Goal: Information Seeking & Learning: Get advice/opinions

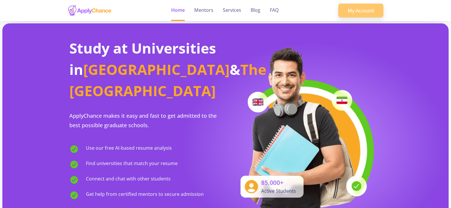
click at [347, 11] on link "My Account" at bounding box center [360, 11] width 45 height 14
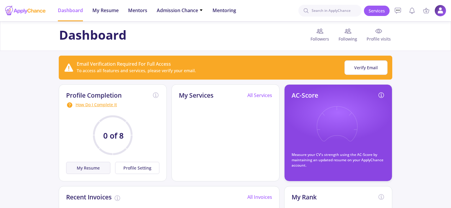
click at [86, 166] on button "My Resume" at bounding box center [88, 167] width 44 height 12
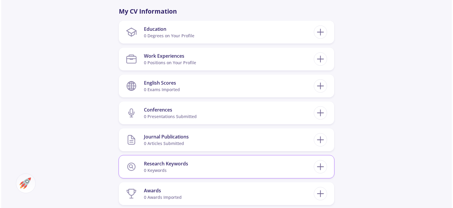
scroll to position [236, 0]
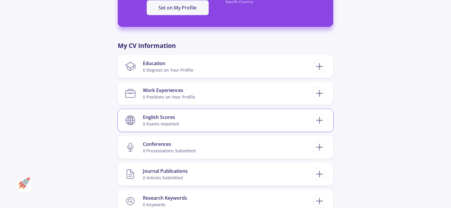
click at [218, 119] on section "English Scores 0 exams imported" at bounding box center [219, 120] width 188 height 18
click at [324, 120] on icon at bounding box center [319, 120] width 11 height 11
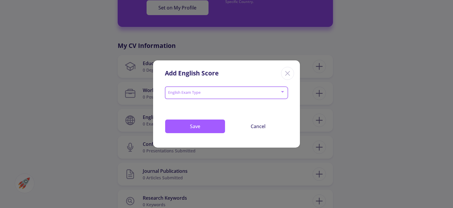
click at [213, 92] on span at bounding box center [224, 93] width 111 height 4
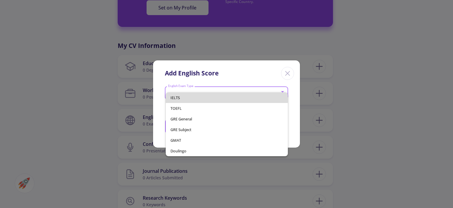
click at [188, 99] on span "IELTS" at bounding box center [227, 97] width 112 height 11
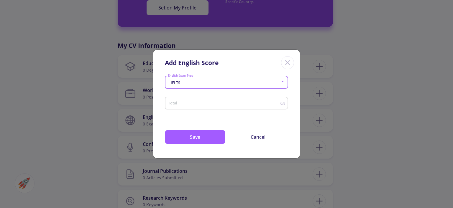
click at [261, 103] on input "Total" at bounding box center [224, 103] width 113 height 4
click at [279, 101] on input "0.5" at bounding box center [224, 103] width 113 height 4
click at [279, 101] on input "1" at bounding box center [224, 103] width 113 height 4
click at [279, 101] on input "1.5" at bounding box center [224, 103] width 113 height 4
click at [279, 101] on input "2" at bounding box center [224, 103] width 113 height 4
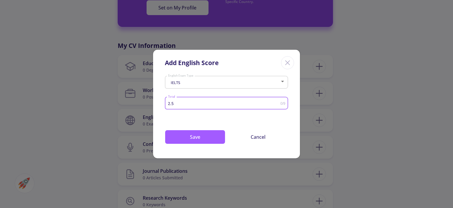
click at [279, 101] on input "2.5" at bounding box center [224, 103] width 113 height 4
click at [279, 101] on input "3" at bounding box center [224, 103] width 113 height 4
click at [279, 101] on input "3.5" at bounding box center [224, 103] width 113 height 4
click at [279, 101] on input "4" at bounding box center [224, 103] width 113 height 4
click at [279, 101] on input "4.5" at bounding box center [224, 103] width 113 height 4
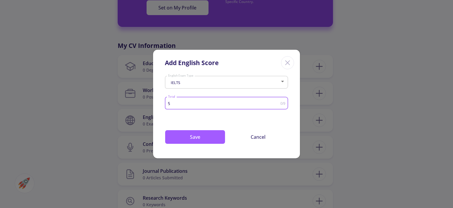
click at [279, 101] on input "5" at bounding box center [224, 103] width 113 height 4
click at [279, 101] on input "5.5" at bounding box center [224, 103] width 113 height 4
click at [279, 101] on input "6" at bounding box center [224, 103] width 113 height 4
click at [279, 101] on input "6.5" at bounding box center [224, 103] width 113 height 4
type input "7"
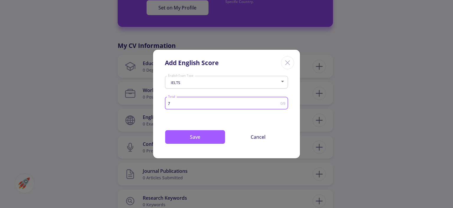
click at [278, 101] on input "7" at bounding box center [224, 103] width 113 height 4
click at [197, 134] on button "Save" at bounding box center [195, 137] width 61 height 14
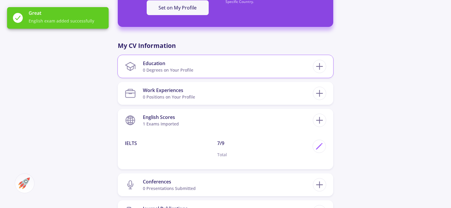
click at [249, 69] on section "Education 0 Degrees on Your Profile" at bounding box center [219, 66] width 188 height 18
click at [320, 63] on icon at bounding box center [319, 66] width 11 height 11
checkbox input "false"
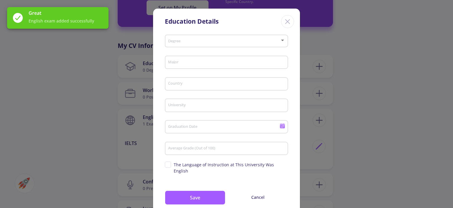
click at [183, 42] on span at bounding box center [224, 41] width 111 height 4
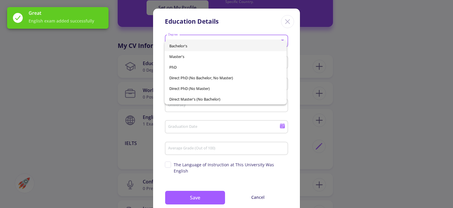
click at [191, 45] on span "Bachelor's" at bounding box center [225, 45] width 112 height 11
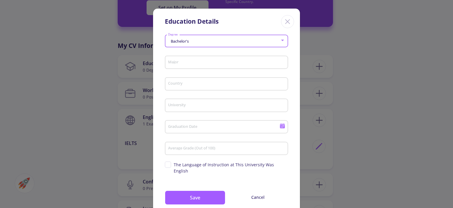
click at [185, 64] on input "Major" at bounding box center [227, 62] width 119 height 5
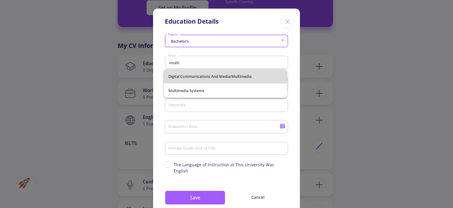
click at [208, 77] on span "Digital Communications and Media/Multimedia" at bounding box center [226, 76] width 114 height 14
type input "Digital Communications and Media/Multimedia"
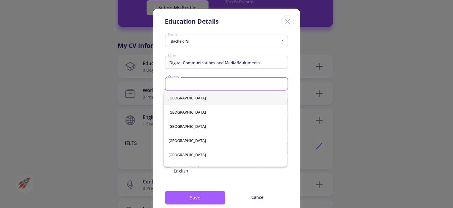
click at [195, 84] on input "Country" at bounding box center [227, 83] width 119 height 5
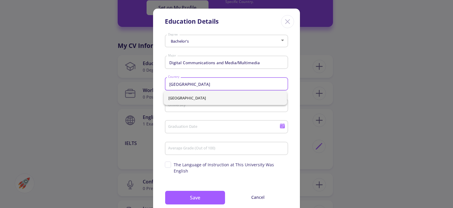
type input "[GEOGRAPHIC_DATA]"
click at [170, 110] on div "University" at bounding box center [227, 103] width 118 height 15
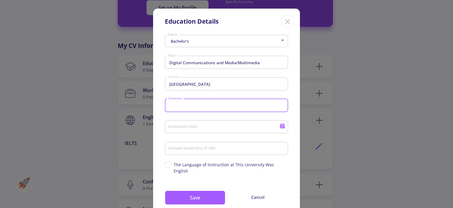
paste input "Pars University of Architecture and Art"
type input "Pars University of Architecture and Art"
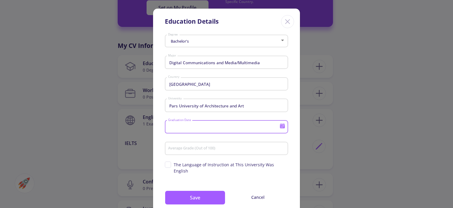
click at [192, 127] on input "Graduation Date" at bounding box center [225, 126] width 114 height 5
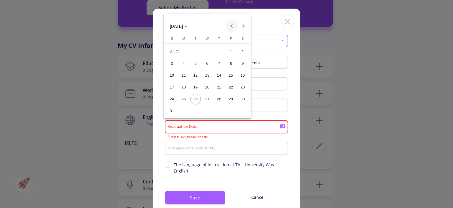
click at [230, 25] on button "Previous month" at bounding box center [232, 26] width 12 height 12
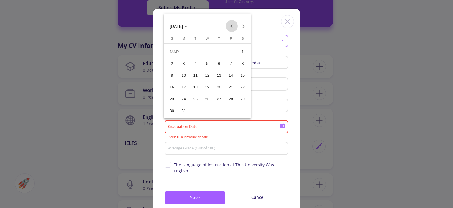
click at [230, 25] on button "Previous month" at bounding box center [232, 26] width 12 height 12
click at [174, 73] on div "10" at bounding box center [172, 75] width 11 height 11
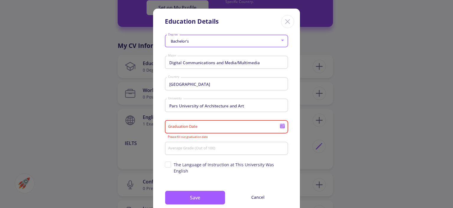
type input "11/10/2024"
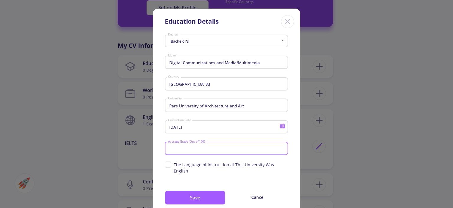
click at [185, 148] on input "Average Grade (Out of 100)" at bounding box center [227, 148] width 119 height 5
type input "89"
click at [194, 192] on button "Save" at bounding box center [195, 197] width 61 height 14
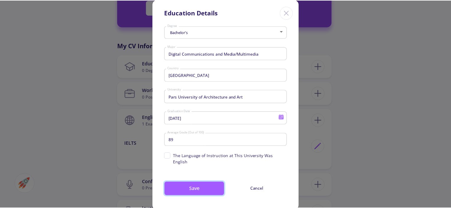
scroll to position [14, 0]
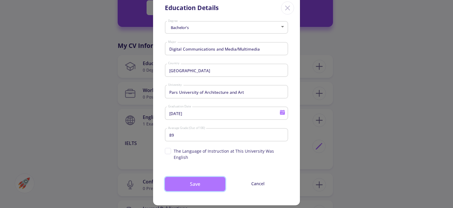
click at [195, 177] on button "Save" at bounding box center [195, 184] width 61 height 14
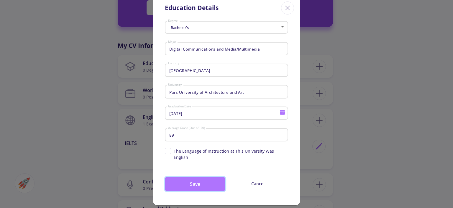
click at [195, 177] on button "Save" at bounding box center [195, 184] width 61 height 14
click at [251, 49] on input "Digital Communications and Media/Multimedia" at bounding box center [227, 48] width 119 height 5
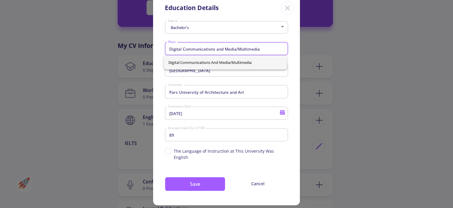
click at [258, 48] on input "Digital Communications and Media/Multimedia" at bounding box center [227, 48] width 119 height 5
click at [261, 48] on input "Digital Communications and Media/Multimedia" at bounding box center [227, 48] width 119 height 5
click at [260, 21] on div "Bachelor's Degree" at bounding box center [227, 26] width 118 height 15
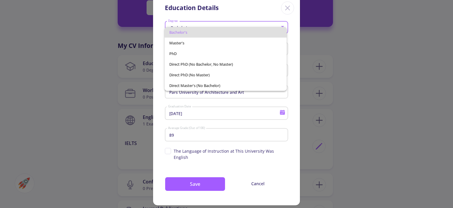
click at [254, 9] on div at bounding box center [226, 104] width 453 height 208
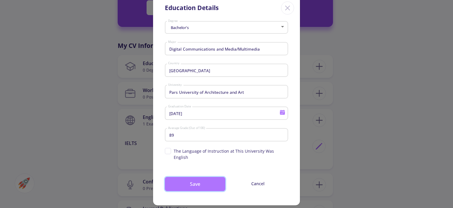
click at [185, 177] on button "Save" at bounding box center [195, 184] width 61 height 14
click at [188, 177] on button "Save" at bounding box center [195, 184] width 61 height 14
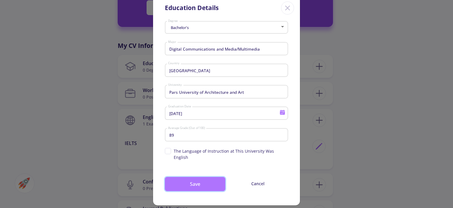
click at [188, 177] on button "Save" at bounding box center [195, 184] width 61 height 14
click at [287, 9] on icon "Close" at bounding box center [287, 7] width 9 height 9
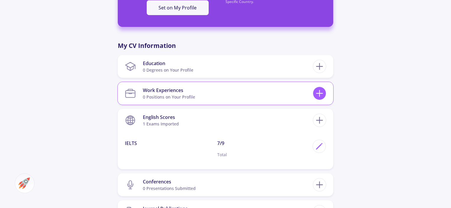
click at [316, 97] on icon at bounding box center [319, 93] width 11 height 11
checkbox input "false"
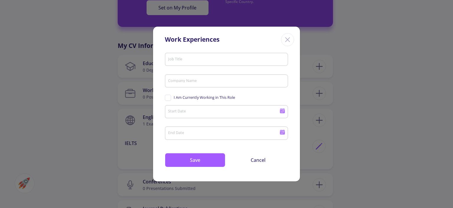
click at [187, 57] on input "Job Title" at bounding box center [227, 59] width 119 height 5
click at [177, 56] on div "3D modeller Job Title" at bounding box center [227, 57] width 118 height 15
click at [180, 57] on input "3D modeller" at bounding box center [227, 59] width 119 height 5
click at [196, 60] on input "3D modeller" at bounding box center [227, 59] width 119 height 5
click at [189, 61] on input "3D modeller" at bounding box center [227, 59] width 119 height 5
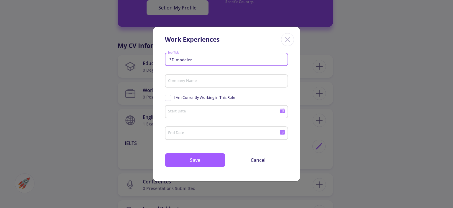
click at [194, 60] on input "3D modeler" at bounding box center [227, 59] width 119 height 5
type input "3D modeler"
click at [191, 82] on input "Company Name" at bounding box center [227, 81] width 119 height 5
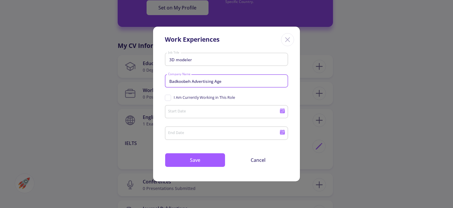
type input "Badkoobeh Advertising Age"
click at [205, 110] on input "Start Date" at bounding box center [225, 111] width 114 height 5
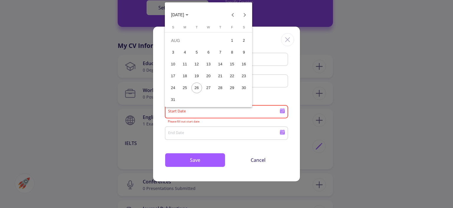
click at [189, 14] on icon "Choose month and year" at bounding box center [187, 14] width 3 height 1
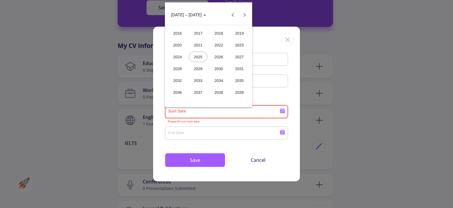
click at [222, 45] on div "2022" at bounding box center [219, 45] width 19 height 11
click at [213, 56] on div "JUL" at bounding box center [219, 56] width 19 height 11
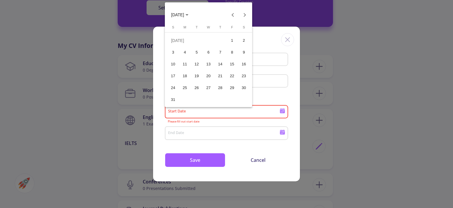
click at [230, 40] on div "1" at bounding box center [232, 40] width 11 height 11
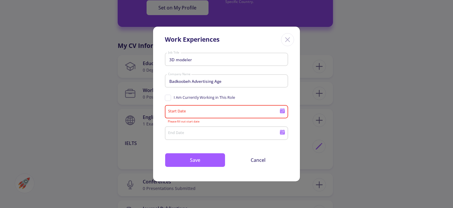
type input "7/1/2022"
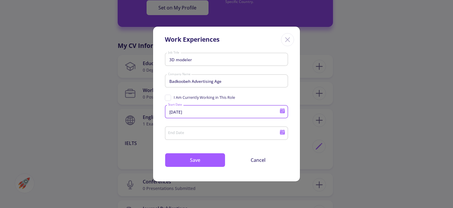
click at [282, 132] on icon at bounding box center [282, 132] width 5 height 3
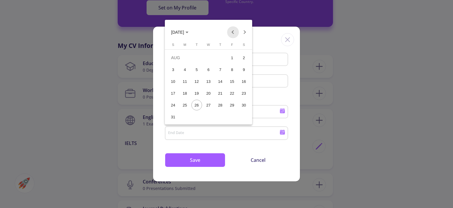
click at [234, 32] on button "Previous month" at bounding box center [233, 32] width 12 height 12
click at [182, 30] on span "JUL 2025" at bounding box center [177, 32] width 13 height 5
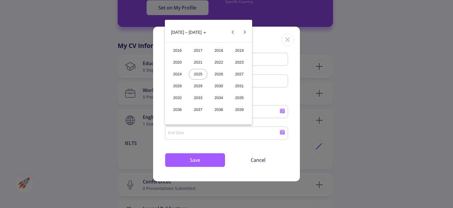
click at [240, 63] on div "2023" at bounding box center [239, 62] width 19 height 11
click at [236, 61] on div "APR" at bounding box center [239, 62] width 19 height 11
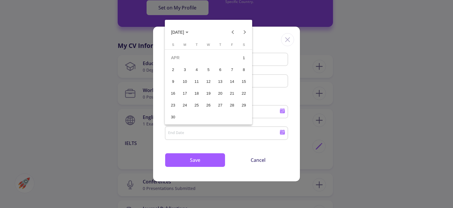
click at [177, 114] on div "30" at bounding box center [173, 116] width 11 height 11
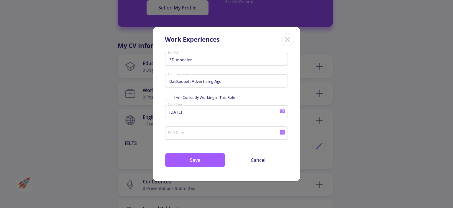
type input "4/30/2023"
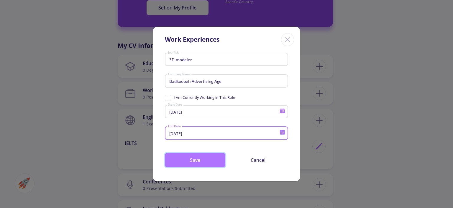
click at [207, 161] on button "Save" at bounding box center [195, 160] width 61 height 14
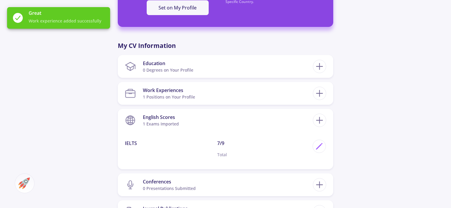
click at [368, 153] on div "Zahra Ebadi 0 Followers 0 Following 151 AC-Score Fragile By Completing Your CV,…" at bounding box center [225, 88] width 451 height 607
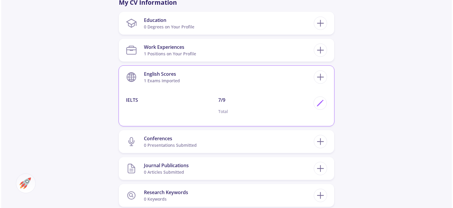
scroll to position [266, 0]
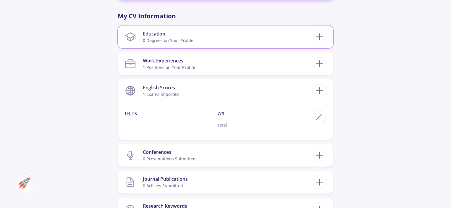
click at [242, 37] on section "Education 0 Degrees on Your Profile" at bounding box center [219, 37] width 188 height 18
click at [323, 39] on icon at bounding box center [319, 36] width 11 height 11
checkbox input "false"
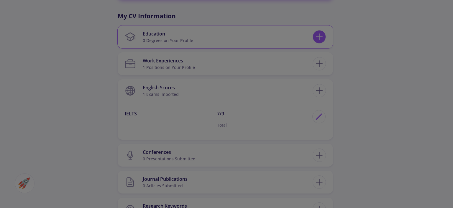
scroll to position [0, 0]
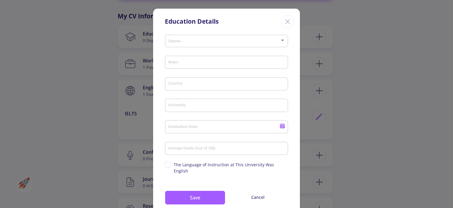
click at [265, 42] on span at bounding box center [224, 41] width 111 height 4
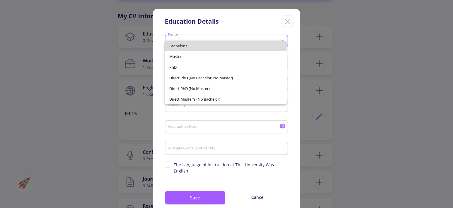
click at [174, 44] on span "Bachelor's" at bounding box center [225, 45] width 112 height 11
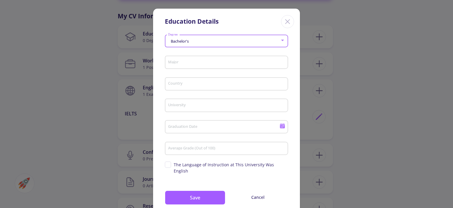
click at [174, 62] on input "Major" at bounding box center [227, 62] width 119 height 5
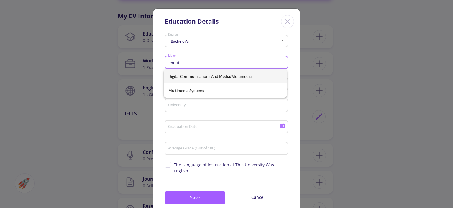
click at [193, 76] on span "Digital Communications and Media/Multimedia" at bounding box center [226, 76] width 114 height 14
type input "Digital Communications and Media/Multimedia"
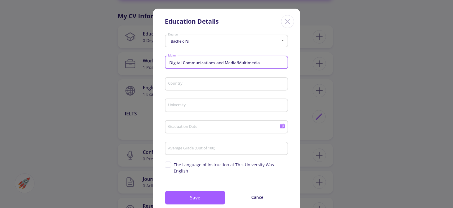
click at [177, 83] on input "Country" at bounding box center [227, 83] width 119 height 5
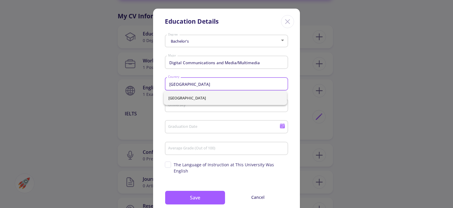
type input "[GEOGRAPHIC_DATA]"
click at [173, 110] on div "University" at bounding box center [227, 103] width 118 height 15
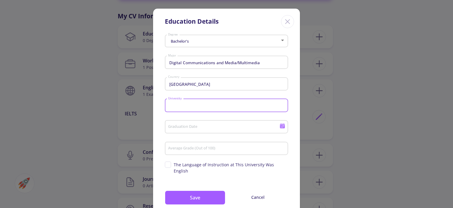
type input "u"
click at [168, 106] on input "University of Architecture and Art" at bounding box center [227, 105] width 119 height 5
type input "Pars University of Architecture and Art"
click at [175, 125] on input "Graduation Date" at bounding box center [225, 126] width 114 height 5
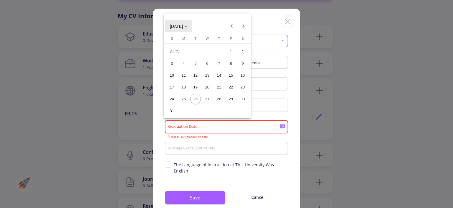
click at [183, 25] on span "[DATE]" at bounding box center [176, 26] width 13 height 5
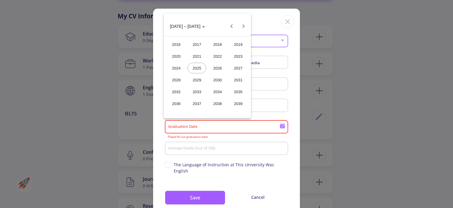
click at [178, 69] on div "2024" at bounding box center [176, 68] width 19 height 11
click at [215, 77] on div "NOV" at bounding box center [217, 79] width 19 height 11
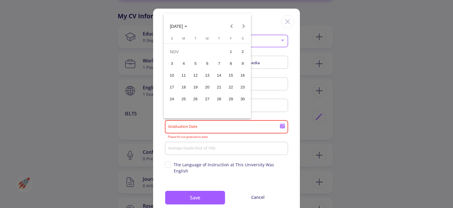
click at [172, 76] on div "10" at bounding box center [172, 75] width 11 height 11
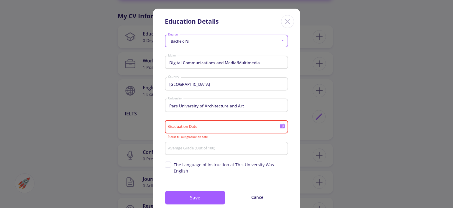
type input "11/10/2024"
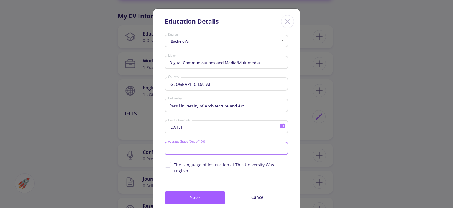
click at [186, 146] on input "Average Grade (Out of 100)" at bounding box center [227, 148] width 119 height 5
type input "89"
click at [191, 193] on button "Save" at bounding box center [195, 197] width 61 height 14
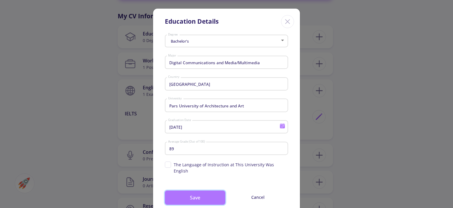
click at [182, 190] on button "Save" at bounding box center [195, 197] width 61 height 14
click at [189, 192] on button "Save" at bounding box center [195, 197] width 61 height 14
click at [189, 193] on button "Save" at bounding box center [195, 197] width 61 height 14
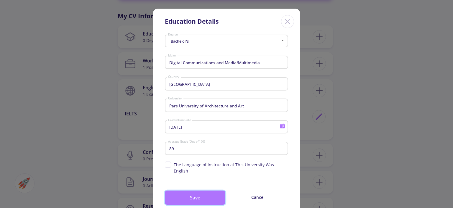
click at [189, 193] on button "Save" at bounding box center [195, 197] width 61 height 14
click at [288, 21] on icon "Close" at bounding box center [287, 21] width 9 height 9
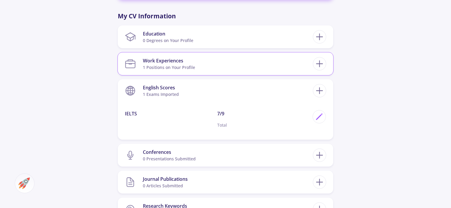
click at [282, 62] on section "Work Experiences 1 Positions on Your Profile" at bounding box center [219, 64] width 188 height 18
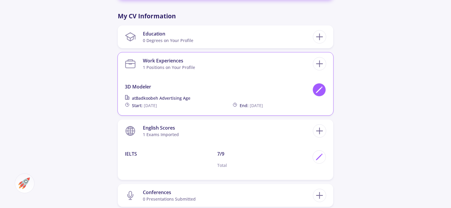
click at [320, 88] on polygon at bounding box center [318, 90] width 5 height 5
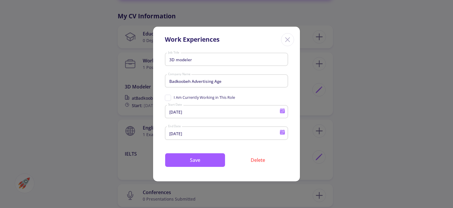
click at [223, 80] on input "Badkoobeh Advertising Age" at bounding box center [227, 81] width 119 height 5
click at [226, 81] on input "Badkoobeh Advertising Age" at bounding box center [227, 81] width 119 height 5
click at [220, 81] on input "Badkoobeh Advertising Age" at bounding box center [227, 81] width 119 height 5
click at [226, 81] on input "Badkoobeh Advertising Age" at bounding box center [227, 81] width 119 height 5
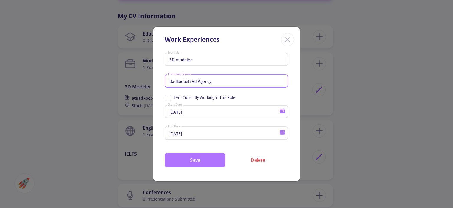
type input "Badkoobeh Ad Agency"
click at [205, 159] on button "Save" at bounding box center [195, 160] width 61 height 14
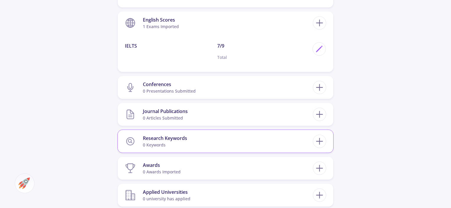
scroll to position [384, 0]
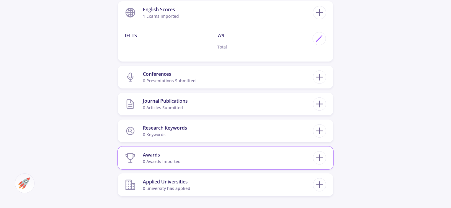
click at [279, 159] on section "Awards 0 awards imported" at bounding box center [219, 157] width 188 height 18
click at [319, 155] on icon at bounding box center [319, 157] width 11 height 11
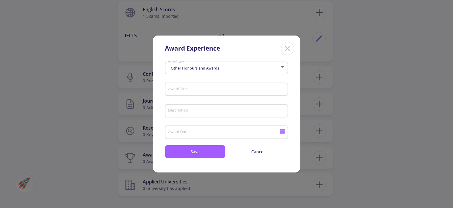
click at [236, 69] on div "Other Honours and Awards" at bounding box center [224, 68] width 112 height 4
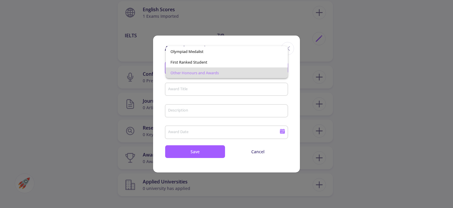
drag, startPoint x: 228, startPoint y: 80, endPoint x: 226, endPoint y: 86, distance: 6.9
click at [228, 81] on div at bounding box center [226, 104] width 453 height 208
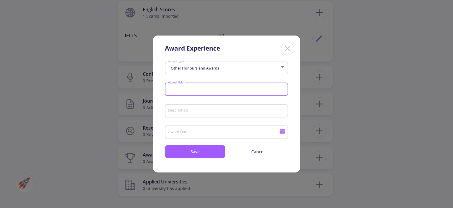
click at [225, 87] on input "Award Title" at bounding box center [227, 89] width 119 height 5
type input "Youth film"
click at [206, 130] on input "Award Date" at bounding box center [225, 132] width 114 height 5
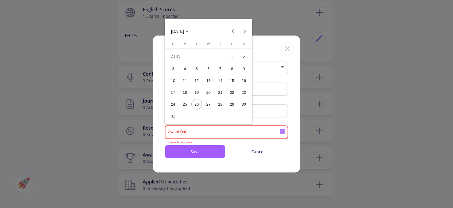
click at [248, 141] on div at bounding box center [226, 104] width 453 height 208
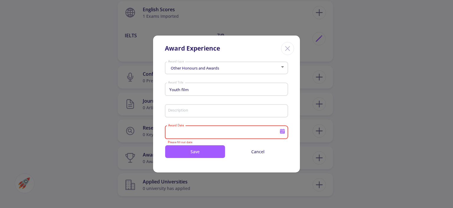
click at [267, 132] on input "Award Date" at bounding box center [225, 132] width 114 height 5
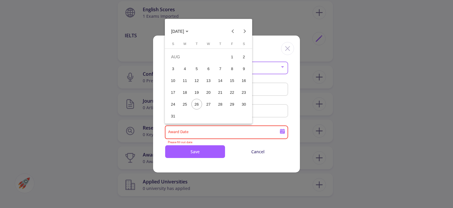
click at [282, 131] on div at bounding box center [226, 104] width 453 height 208
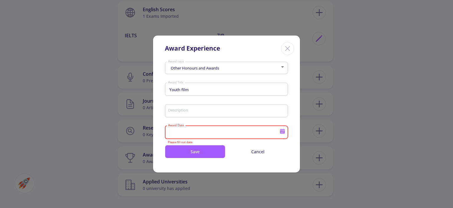
click at [284, 130] on icon at bounding box center [282, 128] width 5 height 1
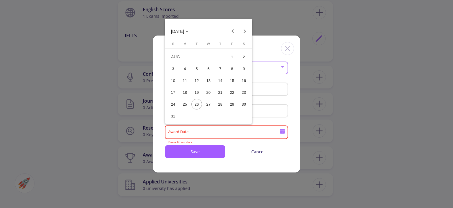
click at [189, 31] on span "[DATE]" at bounding box center [179, 31] width 17 height 5
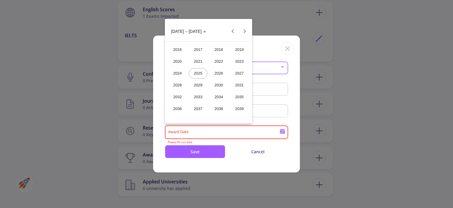
click at [233, 61] on div "2023" at bounding box center [239, 61] width 19 height 11
click at [234, 172] on div at bounding box center [226, 104] width 453 height 208
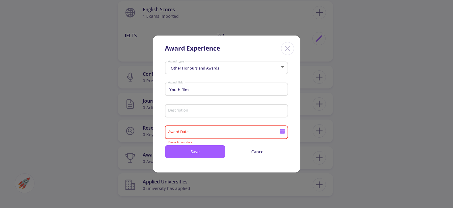
click at [284, 131] on icon at bounding box center [282, 131] width 5 height 3
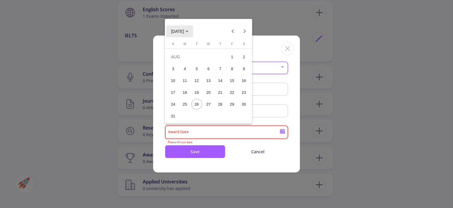
click at [184, 31] on span "[DATE]" at bounding box center [177, 31] width 13 height 5
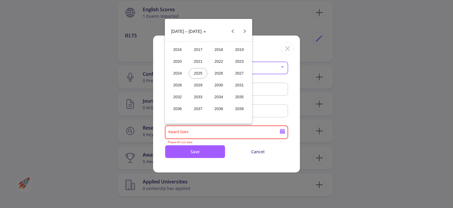
click at [243, 61] on div "2023" at bounding box center [239, 61] width 19 height 11
click at [219, 70] on div "JUL" at bounding box center [219, 73] width 19 height 11
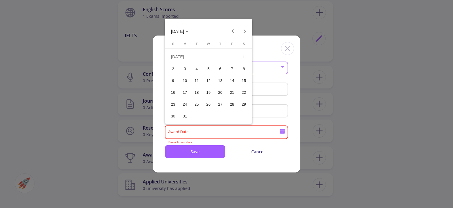
click at [200, 80] on div "11" at bounding box center [197, 80] width 11 height 11
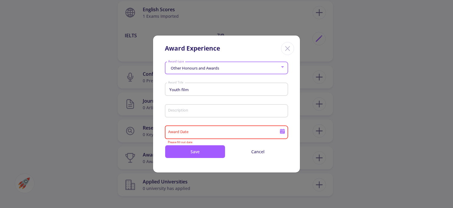
type input "7/11/2023"
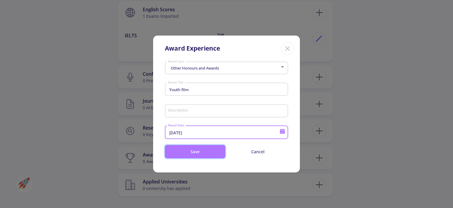
click at [201, 149] on button "Save" at bounding box center [195, 151] width 61 height 13
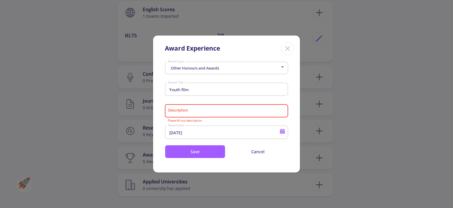
click at [188, 109] on input "Description" at bounding box center [227, 110] width 119 height 5
paste input "International"
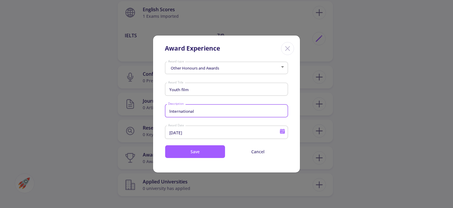
drag, startPoint x: 199, startPoint y: 112, endPoint x: 167, endPoint y: 113, distance: 32.8
click at [167, 113] on div "International Description" at bounding box center [226, 109] width 123 height 15
paste input "Film Festival"
type input "Film Festival"
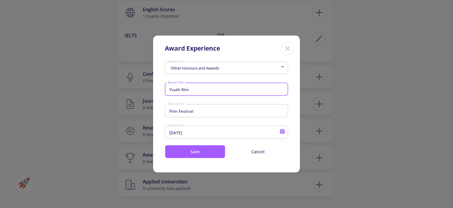
drag, startPoint x: 194, startPoint y: 89, endPoint x: 169, endPoint y: 90, distance: 25.4
click at [169, 90] on input "Youth film" at bounding box center [227, 89] width 119 height 5
type input "Award winner"
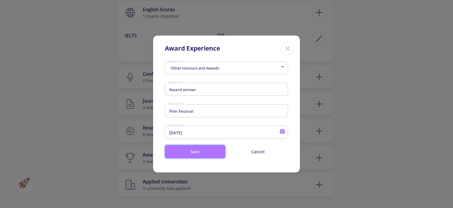
click at [192, 151] on button "Save" at bounding box center [195, 151] width 61 height 13
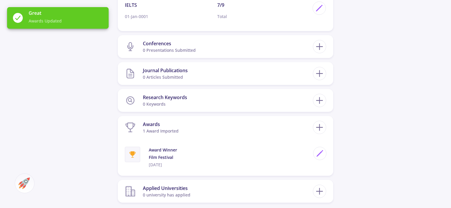
scroll to position [443, 0]
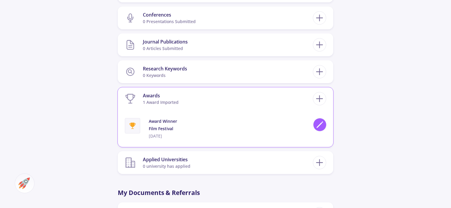
click at [321, 126] on icon at bounding box center [320, 124] width 8 height 8
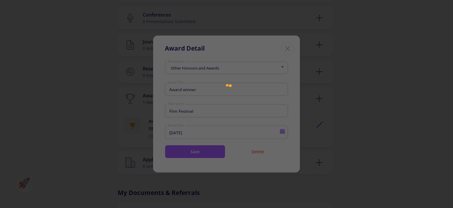
type input "7/10/2023"
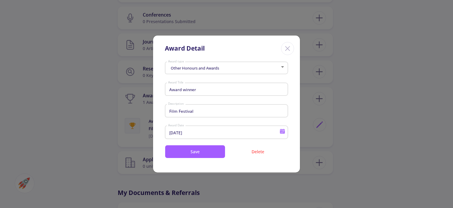
click at [199, 112] on input "Film Festival" at bounding box center [227, 110] width 119 height 5
drag, startPoint x: 177, startPoint y: 111, endPoint x: 161, endPoint y: 111, distance: 15.4
click at [161, 111] on section "Other Honours and Awards Award type Award winner Award Title Film Festival Desc…" at bounding box center [226, 108] width 147 height 99
click at [195, 111] on input "Film Festival" at bounding box center [227, 110] width 119 height 5
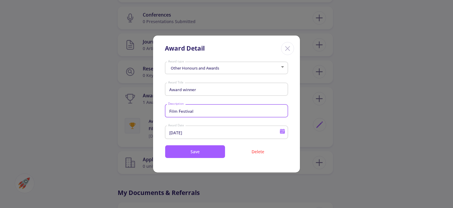
paste input "Youth ZOOM.18"
type input "Youth ZOOM.18"
click at [194, 151] on button "Save" at bounding box center [195, 151] width 61 height 13
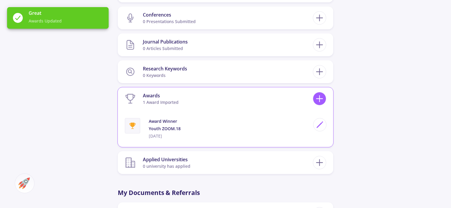
click at [317, 97] on icon at bounding box center [319, 98] width 11 height 11
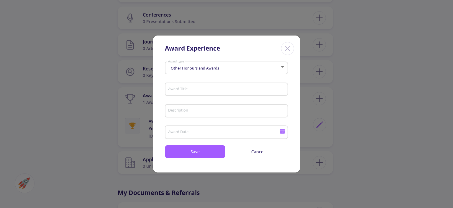
click at [181, 89] on input "Award Title" at bounding box center [227, 89] width 119 height 5
paste input "Semi-finalist"
type input "Semi-finalist"
click at [191, 112] on input "Description" at bounding box center [227, 110] width 119 height 5
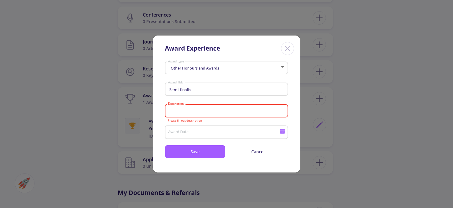
paste input "Gold Coast"
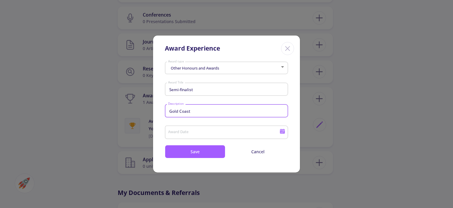
type input "Gold Coast"
click at [285, 132] on icon at bounding box center [282, 131] width 5 height 3
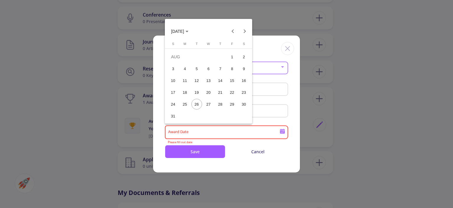
click at [184, 29] on span "[DATE]" at bounding box center [177, 31] width 13 height 5
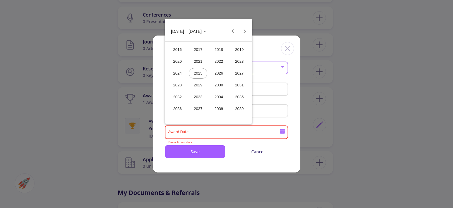
click at [215, 60] on div "2022" at bounding box center [219, 61] width 19 height 11
click at [182, 61] on div "JAN" at bounding box center [177, 61] width 19 height 11
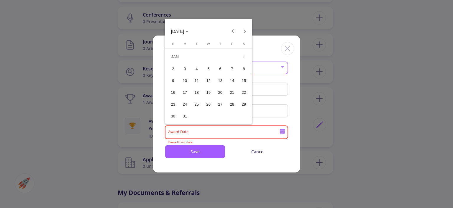
click at [234, 82] on div "14" at bounding box center [232, 80] width 11 height 11
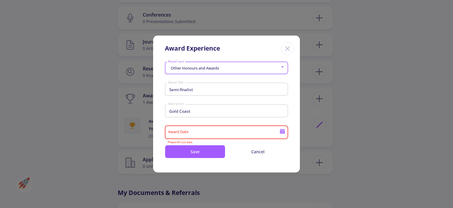
type input "1/14/2022"
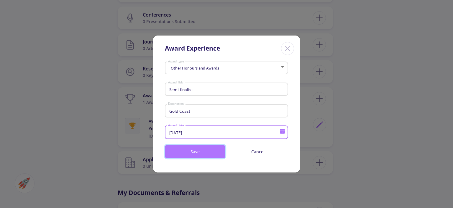
click at [202, 155] on button "Save" at bounding box center [195, 151] width 61 height 13
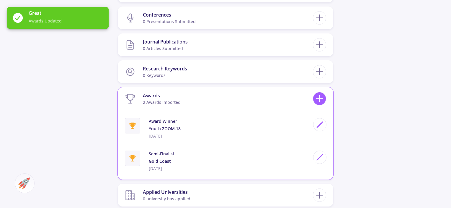
click at [321, 97] on icon at bounding box center [319, 98] width 11 height 11
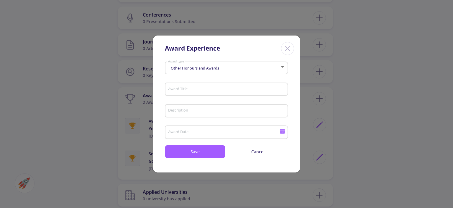
click at [175, 90] on input "Award Title" at bounding box center [227, 89] width 119 height 5
paste input "Semi-finalist"
type input "Semi-finalist"
click at [186, 114] on div "Description" at bounding box center [227, 109] width 118 height 15
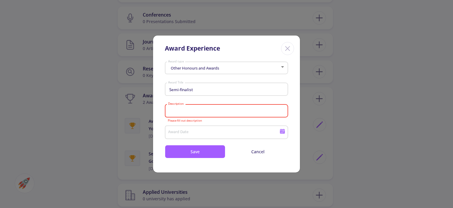
click at [184, 133] on input "Award Date" at bounding box center [225, 132] width 114 height 5
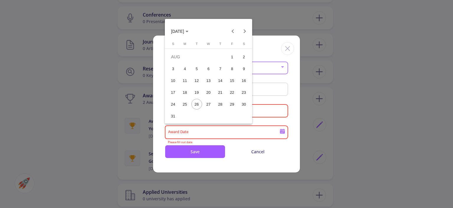
click at [162, 110] on div at bounding box center [226, 104] width 453 height 208
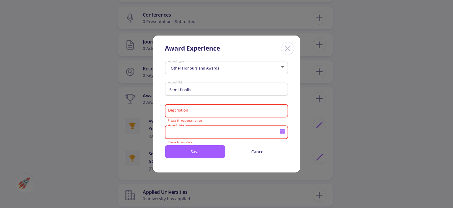
click at [174, 107] on div "Description" at bounding box center [227, 109] width 118 height 15
paste input "di Cefalù in I"
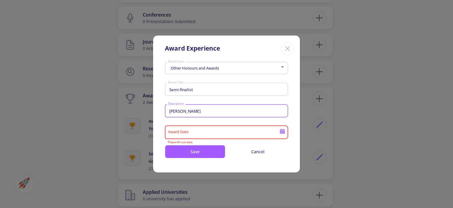
type input "[PERSON_NAME]"
click at [205, 130] on input "Award Date" at bounding box center [225, 132] width 114 height 5
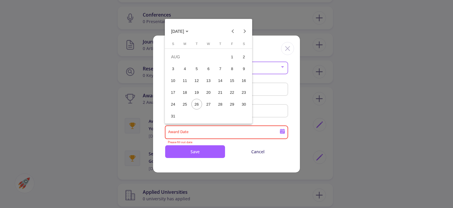
click at [189, 32] on span "[DATE]" at bounding box center [179, 31] width 17 height 5
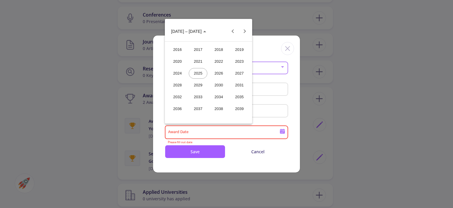
click at [191, 59] on div "2021" at bounding box center [198, 61] width 19 height 11
click at [223, 75] on div "JUL" at bounding box center [219, 73] width 19 height 11
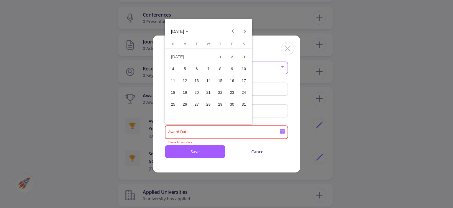
click at [218, 86] on button "22" at bounding box center [221, 92] width 12 height 12
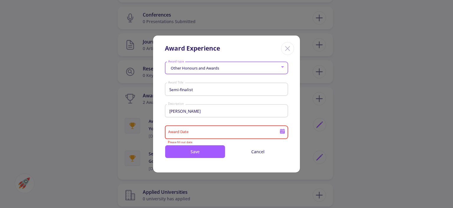
type input "7/22/2021"
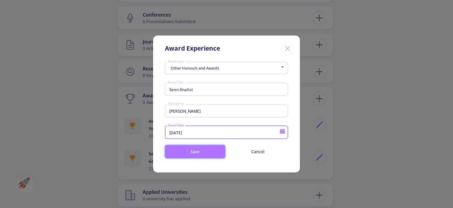
click at [208, 152] on button "Save" at bounding box center [195, 151] width 61 height 13
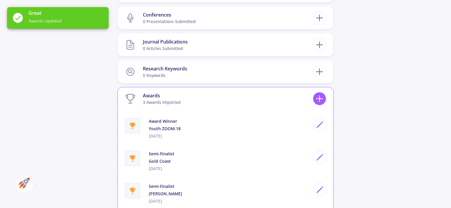
click at [316, 96] on icon at bounding box center [319, 98] width 11 height 11
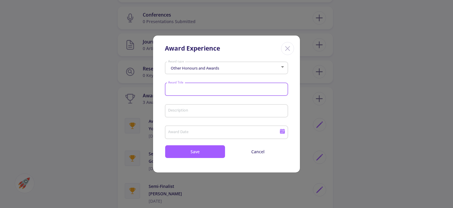
click at [188, 87] on input "Award Title" at bounding box center [227, 89] width 119 height 5
paste input "Nominee"
type input "Nominee"
click at [188, 106] on div "Description" at bounding box center [227, 109] width 118 height 15
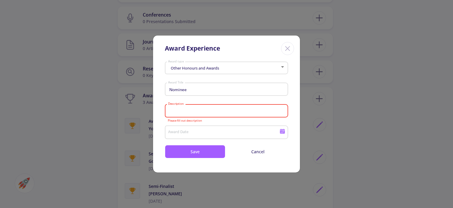
paste input "Scout Film Fes"
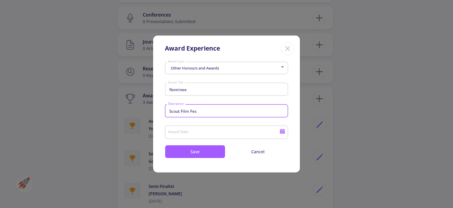
drag, startPoint x: 195, startPoint y: 111, endPoint x: 191, endPoint y: 111, distance: 3.8
click at [191, 111] on input "Scout Film Fes" at bounding box center [227, 110] width 119 height 5
type input "Scout Film"
click at [279, 132] on input "Award Date" at bounding box center [225, 132] width 114 height 5
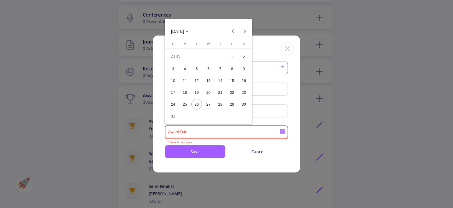
click at [184, 30] on span "[DATE]" at bounding box center [177, 31] width 13 height 5
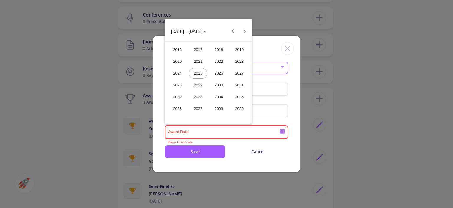
click at [198, 58] on div "2021" at bounding box center [198, 61] width 19 height 11
click at [214, 61] on div "MAR" at bounding box center [219, 61] width 19 height 11
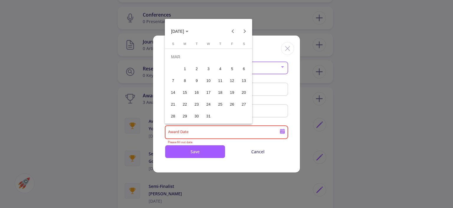
click at [219, 83] on div "11" at bounding box center [220, 80] width 11 height 11
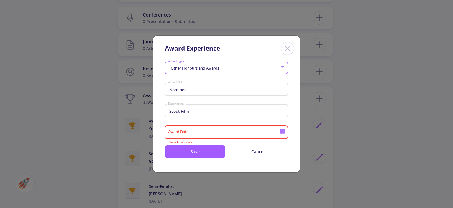
type input "3/11/2021"
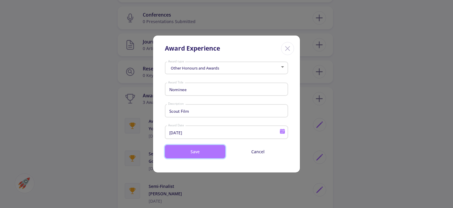
click at [199, 156] on button "Save" at bounding box center [195, 151] width 61 height 13
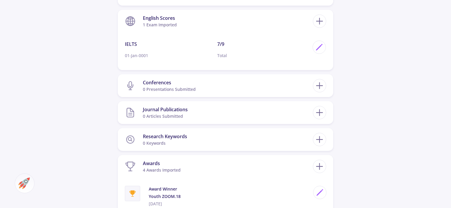
scroll to position [354, 0]
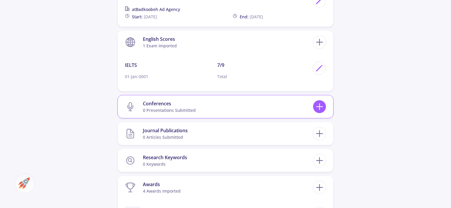
click at [318, 105] on icon at bounding box center [319, 106] width 11 height 11
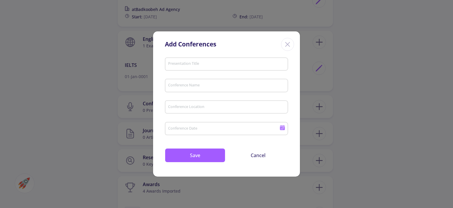
click at [287, 40] on icon "Close" at bounding box center [287, 44] width 9 height 9
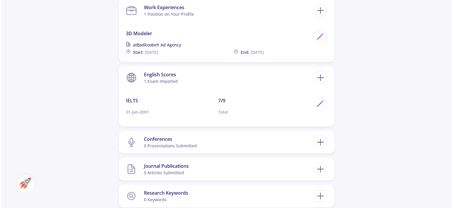
scroll to position [266, 0]
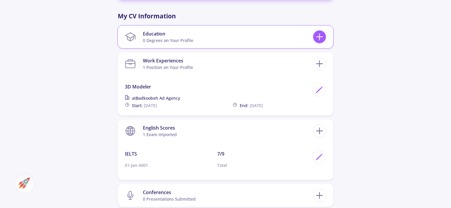
click at [321, 38] on icon at bounding box center [319, 36] width 11 height 11
checkbox input "false"
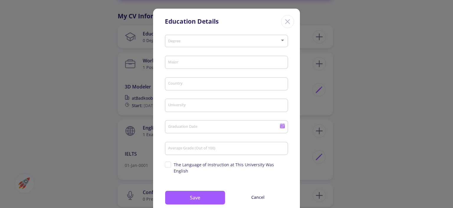
click at [182, 41] on span at bounding box center [224, 41] width 111 height 4
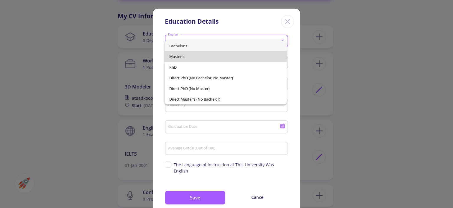
click at [177, 54] on span "Master's" at bounding box center [225, 56] width 112 height 11
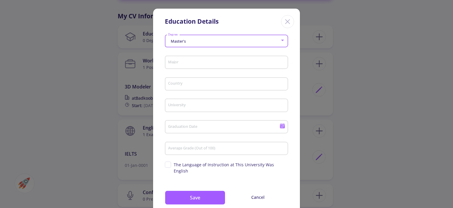
click at [178, 45] on div "Master's Degree" at bounding box center [227, 39] width 118 height 15
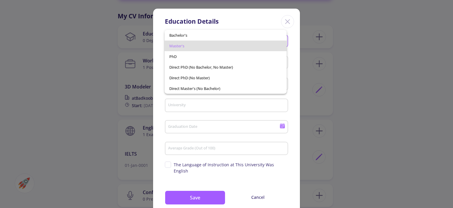
click at [178, 48] on span "Master's" at bounding box center [225, 45] width 112 height 11
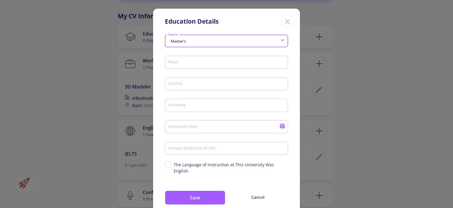
click at [182, 38] on div "Master's Degree" at bounding box center [227, 39] width 118 height 15
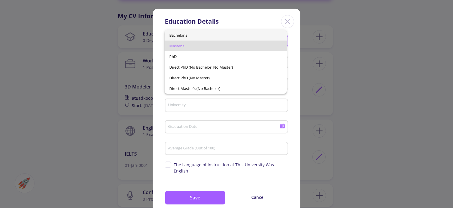
click at [182, 36] on span "Bachelor's" at bounding box center [225, 35] width 112 height 11
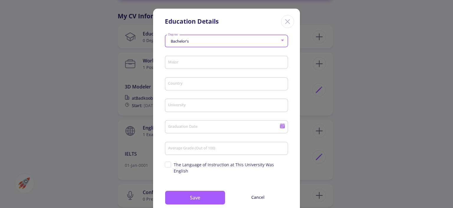
click at [190, 61] on input "Major" at bounding box center [227, 62] width 119 height 5
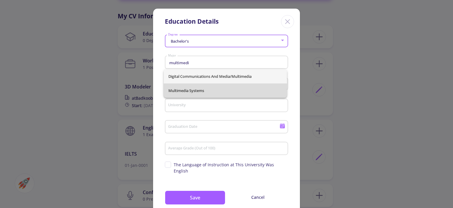
click at [203, 88] on span "Multimedia Systems" at bounding box center [226, 90] width 114 height 14
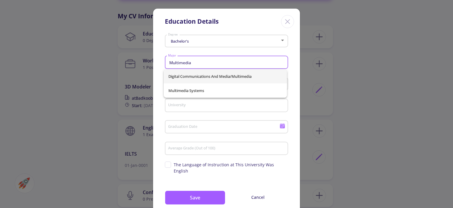
type input "Multimedia"
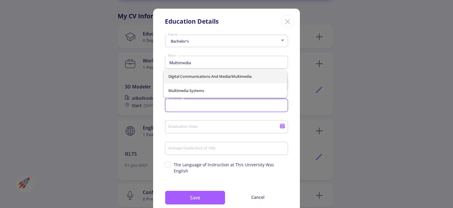
click at [193, 104] on input "University" at bounding box center [227, 105] width 119 height 5
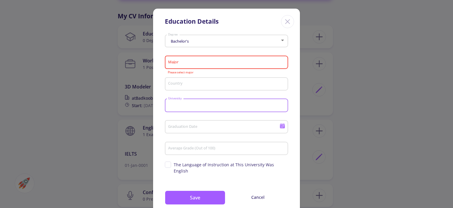
click at [190, 62] on input "Major" at bounding box center [227, 62] width 119 height 5
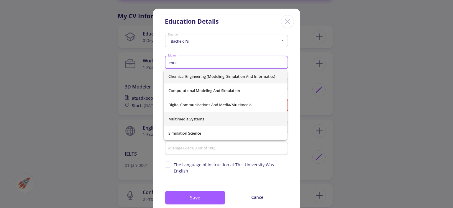
click at [192, 119] on span "Multimedia Systems" at bounding box center [226, 119] width 114 height 14
type input "Multimedia Systems"
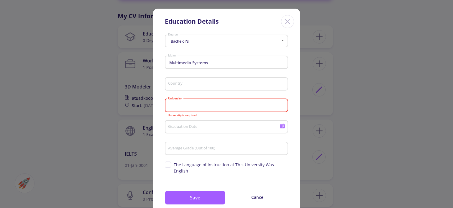
click at [200, 105] on input "University" at bounding box center [227, 105] width 119 height 5
paste input "Scout Film Festival"
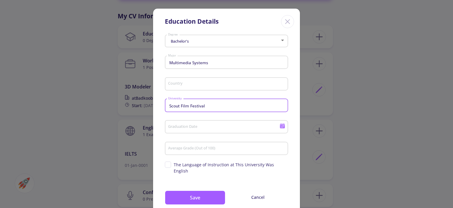
drag, startPoint x: 179, startPoint y: 105, endPoint x: 145, endPoint y: 105, distance: 34.5
click at [145, 105] on div "Education Details Bachelor's Degree Multimedia Systems Major Country Scout Film…" at bounding box center [226, 104] width 453 height 208
type input "Pars university"
click at [220, 81] on div "Country" at bounding box center [227, 82] width 118 height 15
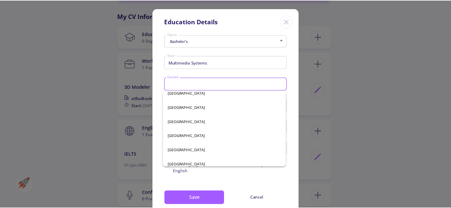
scroll to position [1210, 0]
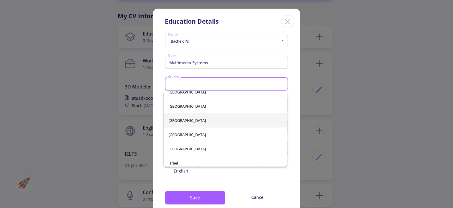
click at [174, 120] on span "[GEOGRAPHIC_DATA]" at bounding box center [226, 120] width 114 height 14
type input "[GEOGRAPHIC_DATA]"
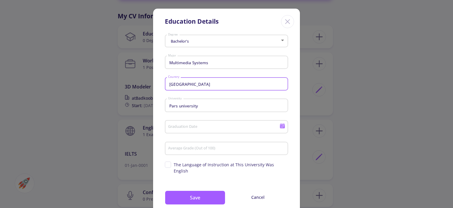
click at [181, 126] on input "Graduation Date" at bounding box center [225, 126] width 114 height 5
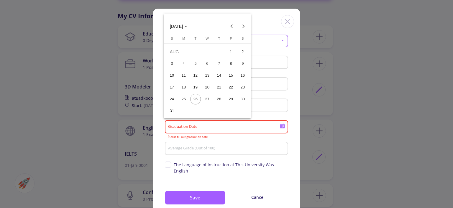
click at [280, 127] on div at bounding box center [226, 104] width 453 height 208
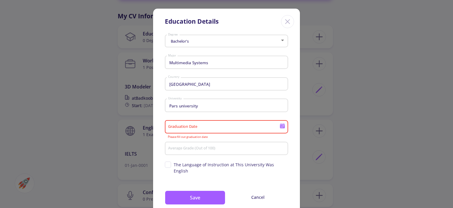
click at [282, 124] on icon at bounding box center [282, 123] width 5 height 1
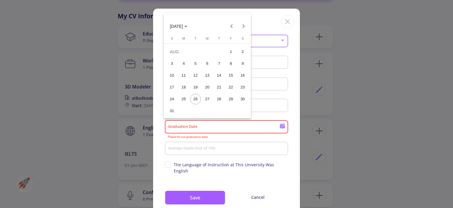
click at [183, 25] on span "[DATE]" at bounding box center [176, 26] width 13 height 5
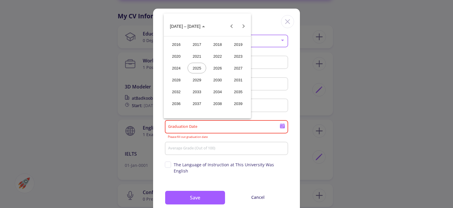
click at [177, 63] on div "2024" at bounding box center [176, 68] width 19 height 11
click at [216, 78] on div "NOV" at bounding box center [217, 79] width 19 height 11
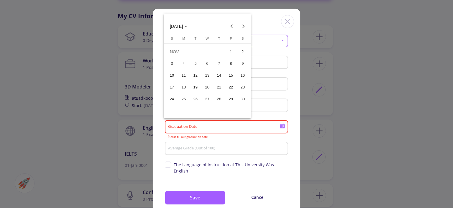
click at [172, 72] on div "10" at bounding box center [172, 75] width 11 height 11
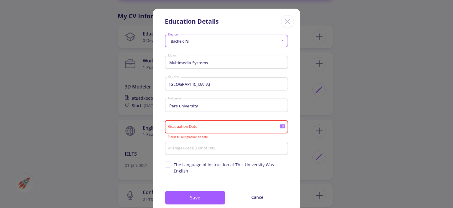
type input "11/10/2024"
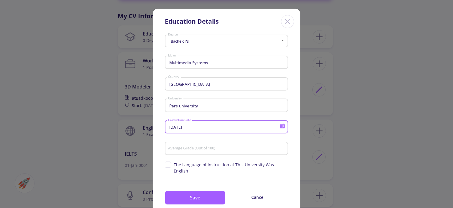
click at [192, 146] on div "Average Grade (Out of 100)" at bounding box center [227, 146] width 118 height 15
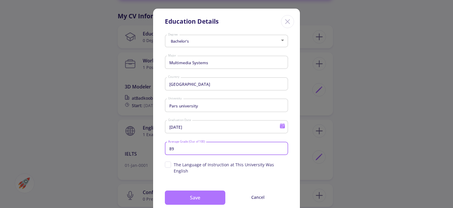
type input "89"
click at [201, 190] on button "Save" at bounding box center [195, 197] width 61 height 14
click at [206, 190] on button "Save" at bounding box center [195, 197] width 61 height 14
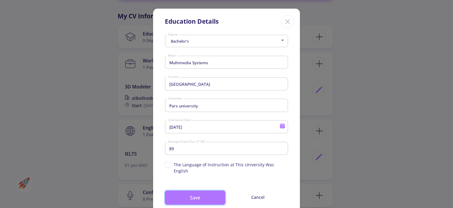
click at [206, 190] on button "Save" at bounding box center [195, 197] width 61 height 14
click at [220, 63] on input "Multimedia Systems" at bounding box center [227, 62] width 119 height 5
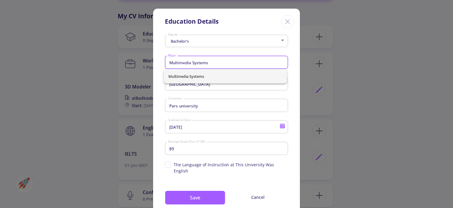
click at [220, 63] on input "Multimedia Systems" at bounding box center [227, 62] width 119 height 5
drag, startPoint x: 220, startPoint y: 62, endPoint x: 109, endPoint y: 59, distance: 111.1
click at [109, 59] on div "Education Details Bachelor's Degree Multimedia Systems Major Iran Country Pars …" at bounding box center [226, 104] width 453 height 208
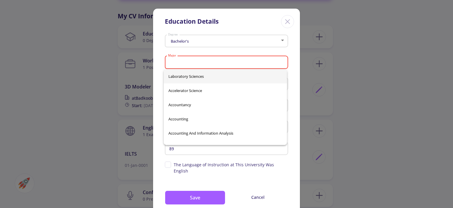
click at [218, 53] on div "Major" at bounding box center [227, 60] width 118 height 15
click at [199, 106] on span "Accountancy" at bounding box center [226, 104] width 114 height 14
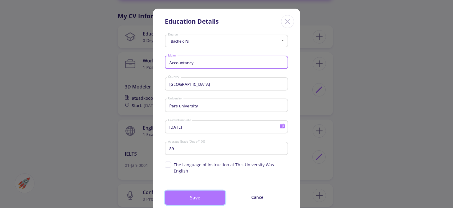
click at [185, 190] on button "Save" at bounding box center [195, 197] width 61 height 14
click at [193, 190] on button "Save" at bounding box center [195, 197] width 61 height 14
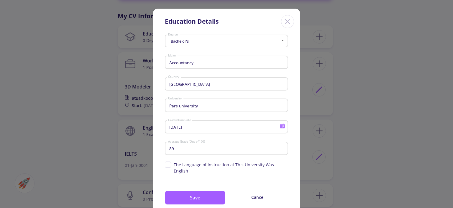
click at [184, 65] on input "Accountancy" at bounding box center [227, 62] width 119 height 5
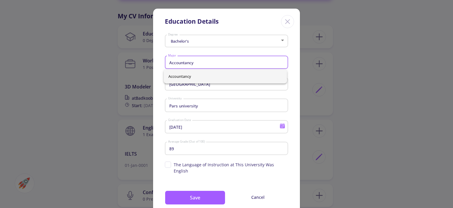
click at [265, 62] on input "Accountancy" at bounding box center [227, 62] width 119 height 5
type input "A"
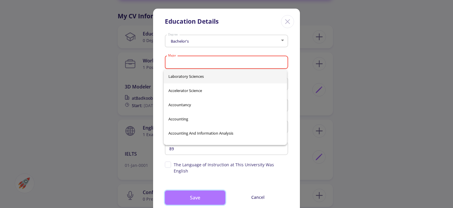
click at [187, 190] on button "Save" at bounding box center [195, 197] width 61 height 14
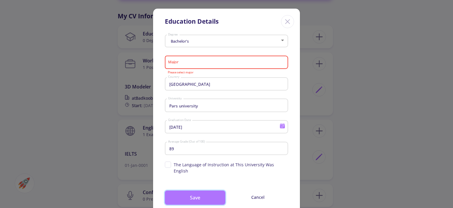
click at [187, 190] on button "Save" at bounding box center [195, 197] width 61 height 14
click at [288, 21] on icon "Close" at bounding box center [287, 21] width 9 height 9
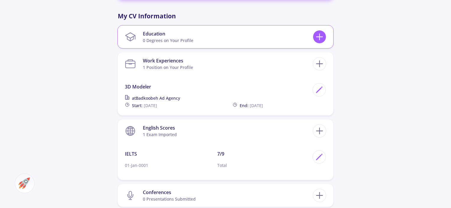
click at [319, 37] on line at bounding box center [319, 37] width 6 height 0
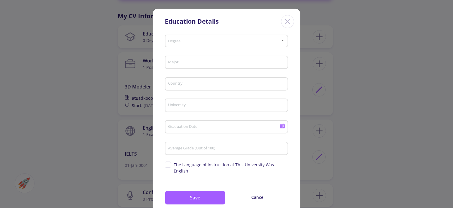
click at [380, 66] on div "Education Details Degree Major Country University Graduation Date Average Grade…" at bounding box center [226, 104] width 453 height 208
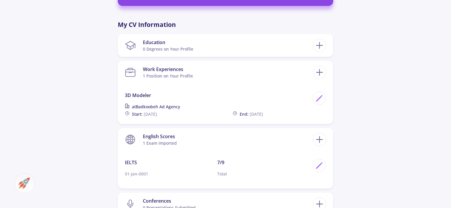
scroll to position [187, 0]
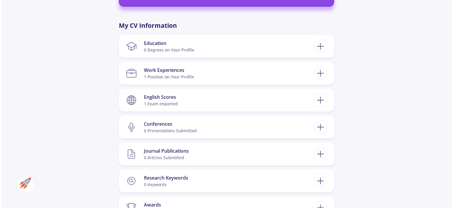
scroll to position [236, 0]
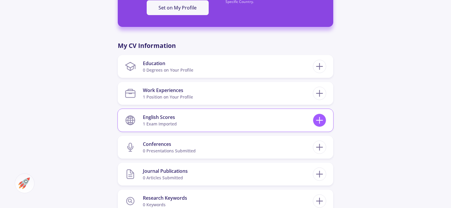
click at [316, 117] on icon at bounding box center [319, 120] width 11 height 11
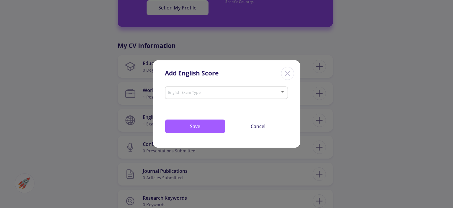
click at [288, 73] on icon "Close" at bounding box center [287, 72] width 9 height 9
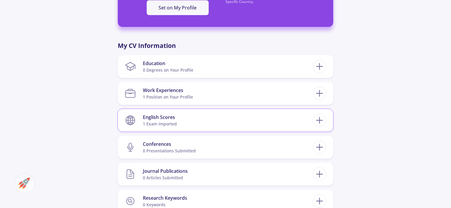
click at [164, 119] on div "English Scores" at bounding box center [160, 116] width 34 height 7
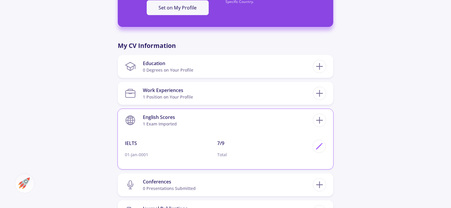
click at [163, 118] on div "English Scores" at bounding box center [160, 116] width 34 height 7
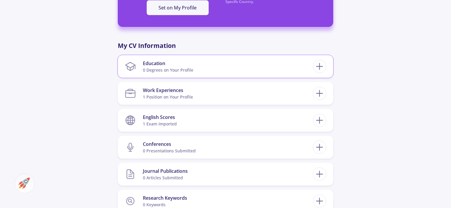
click at [164, 71] on div "0 Degrees on Your Profile" at bounding box center [168, 70] width 50 height 6
click at [323, 68] on icon at bounding box center [319, 66] width 11 height 11
checkbox input "false"
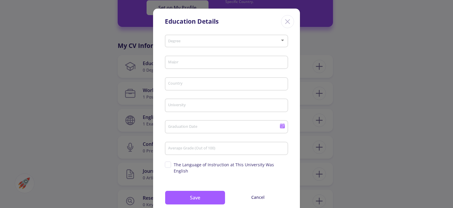
click at [190, 103] on input "University" at bounding box center [227, 105] width 119 height 5
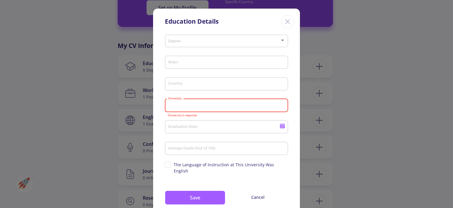
paste input "Pars University of Architecture and Art"
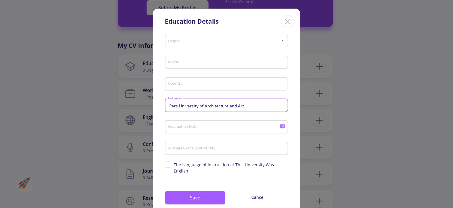
type input "Pars University of Architecture and Art"
click at [192, 124] on div "Graduation Date" at bounding box center [224, 125] width 112 height 15
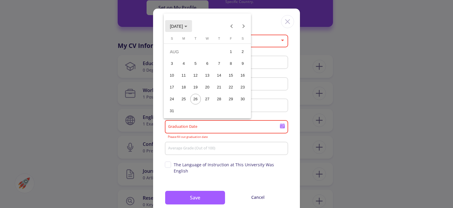
click at [187, 25] on span "[DATE]" at bounding box center [178, 26] width 17 height 5
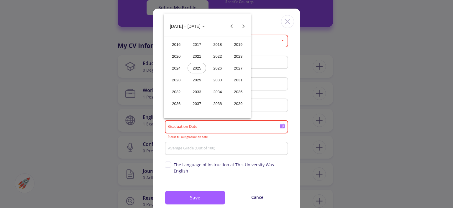
click at [183, 67] on div "2024" at bounding box center [176, 68] width 19 height 11
click at [215, 79] on div "NOV" at bounding box center [217, 79] width 19 height 11
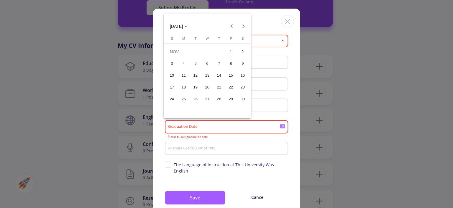
click at [173, 72] on div "10" at bounding box center [172, 75] width 11 height 11
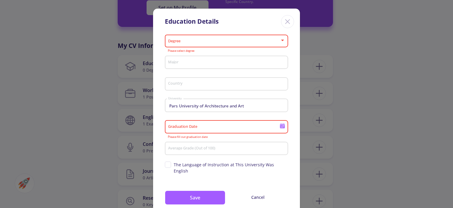
type input "[DATE]"
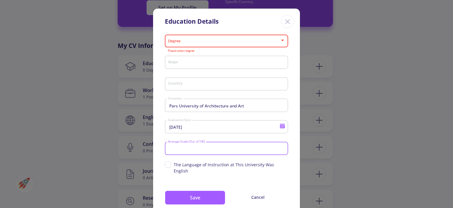
click at [192, 150] on input "Average Grade (Out of 100)" at bounding box center [227, 148] width 119 height 5
type input "89"
click at [180, 60] on input "Major" at bounding box center [227, 62] width 119 height 5
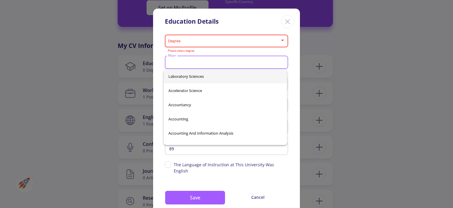
click at [185, 44] on div "Degree" at bounding box center [227, 39] width 118 height 15
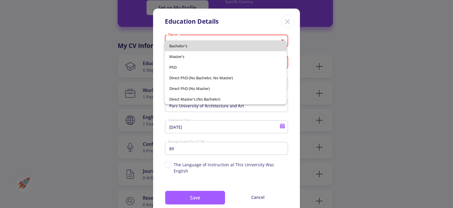
click at [185, 44] on span "Bachelor's" at bounding box center [225, 45] width 112 height 11
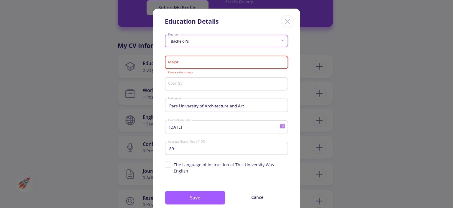
click at [182, 61] on input "Major" at bounding box center [227, 62] width 119 height 5
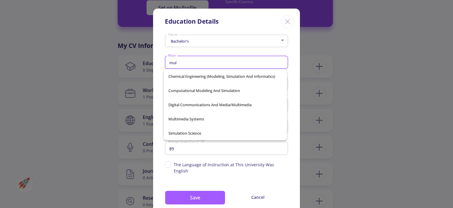
scroll to position [0, 0]
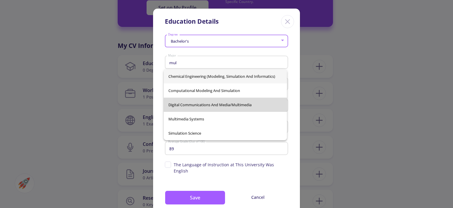
click at [241, 107] on span "Digital Communications and Media/Multimedia" at bounding box center [226, 104] width 114 height 14
type input "Digital Communications and Media/Multimedia"
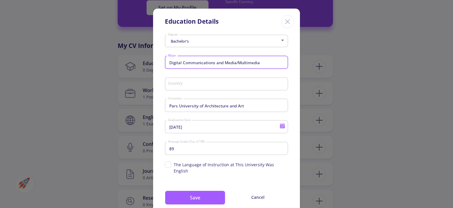
click at [200, 82] on input "Country" at bounding box center [227, 83] width 119 height 5
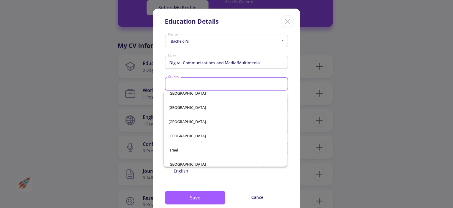
scroll to position [1210, 0]
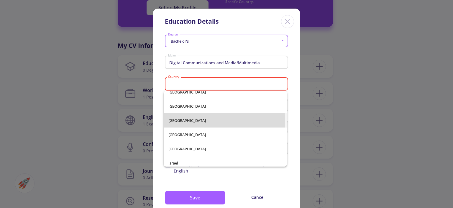
click at [179, 122] on span "[GEOGRAPHIC_DATA]" at bounding box center [226, 120] width 114 height 14
type input "[GEOGRAPHIC_DATA]"
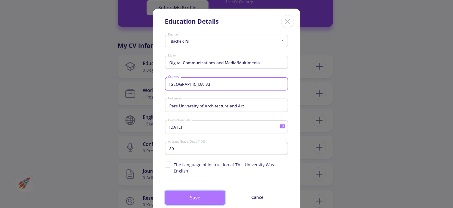
click at [207, 190] on button "Save" at bounding box center [195, 197] width 61 height 14
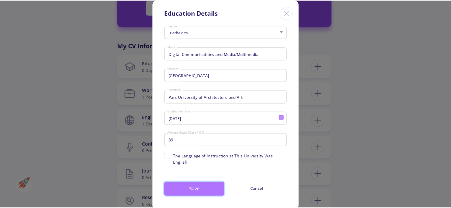
scroll to position [14, 0]
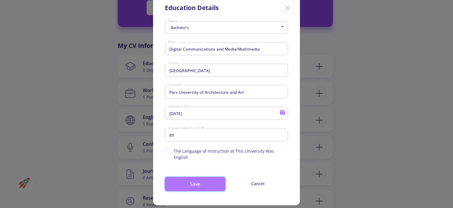
click at [192, 179] on button "Save" at bounding box center [195, 184] width 61 height 14
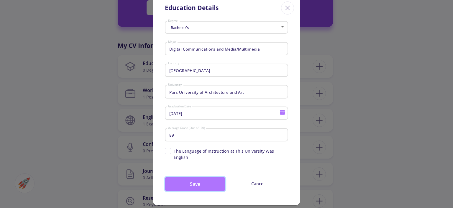
click at [192, 179] on button "Save" at bounding box center [195, 184] width 61 height 14
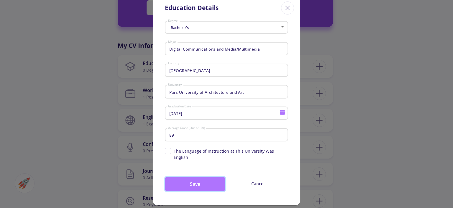
click at [192, 179] on button "Save" at bounding box center [195, 184] width 61 height 14
click at [189, 178] on button "Save" at bounding box center [195, 184] width 61 height 14
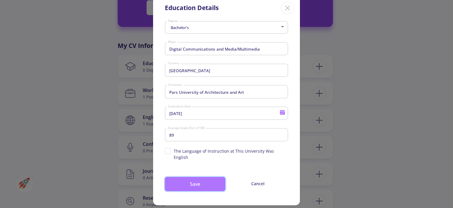
click at [189, 178] on button "Save" at bounding box center [195, 184] width 61 height 14
click at [289, 3] on div "Close" at bounding box center [287, 7] width 13 height 13
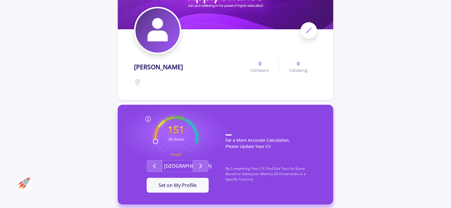
scroll to position [118, 0]
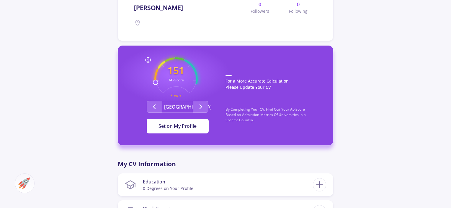
click at [164, 128] on span "Set on My Profile" at bounding box center [178, 126] width 38 height 6
click at [168, 124] on div "It Is Now Set" at bounding box center [177, 125] width 43 height 7
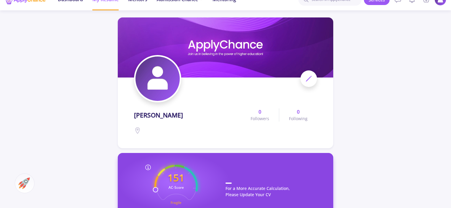
scroll to position [0, 0]
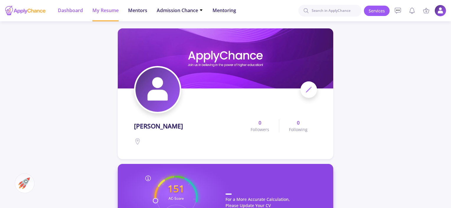
click at [77, 11] on span "Dashboard" at bounding box center [70, 10] width 25 height 7
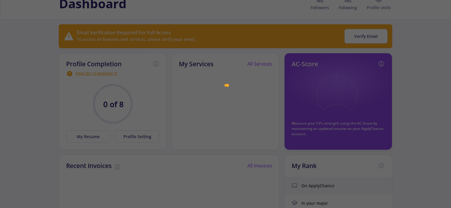
scroll to position [30, 0]
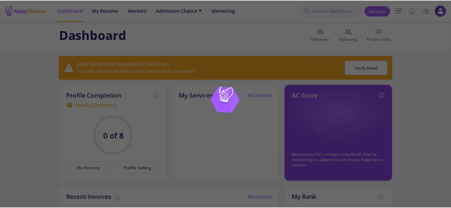
scroll to position [30, 0]
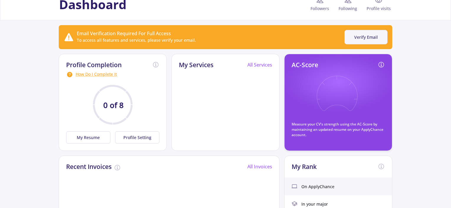
click at [378, 40] on button "Verify Email" at bounding box center [366, 37] width 43 height 14
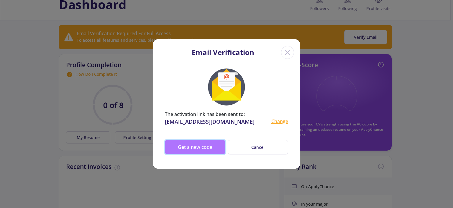
click at [193, 145] on button "Get a new code" at bounding box center [195, 147] width 61 height 14
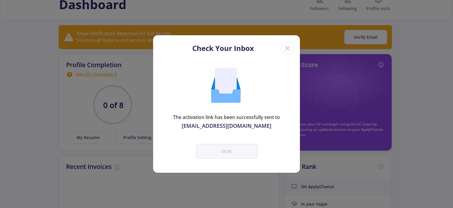
click at [204, 123] on div "[EMAIL_ADDRESS][DOMAIN_NAME]" at bounding box center [226, 126] width 123 height 8
click at [288, 46] on icon "Close" at bounding box center [287, 47] width 9 height 9
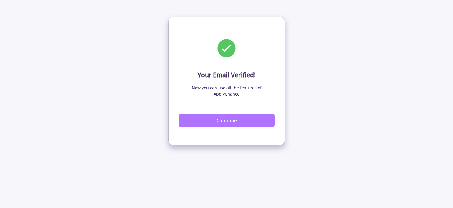
click at [226, 113] on button "Continue" at bounding box center [227, 120] width 96 height 14
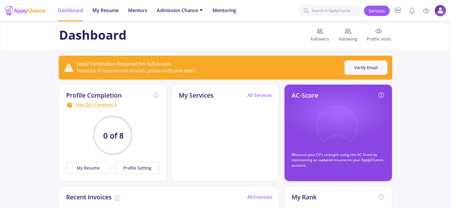
click at [355, 65] on button "Verify Email" at bounding box center [366, 67] width 43 height 14
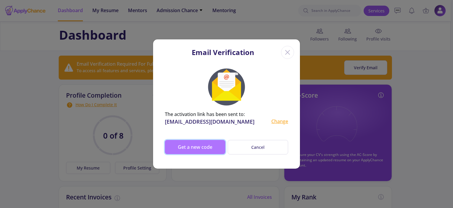
click at [195, 148] on button "Get a new code" at bounding box center [195, 147] width 61 height 14
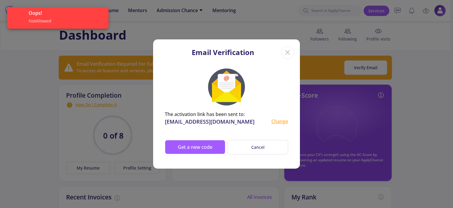
click at [289, 55] on icon "Close" at bounding box center [287, 52] width 9 height 9
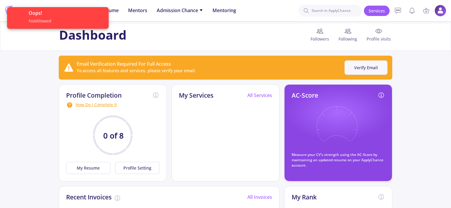
click at [370, 67] on button "Verify Email" at bounding box center [366, 67] width 43 height 14
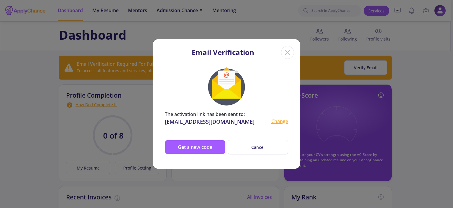
click at [286, 49] on icon "Close" at bounding box center [287, 52] width 9 height 9
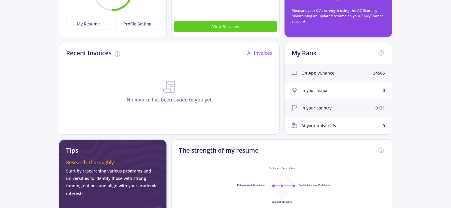
scroll to position [32, 0]
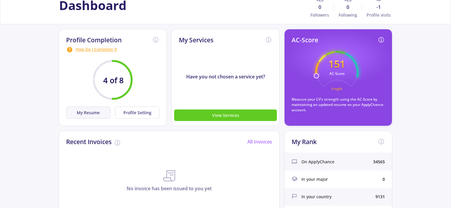
click at [97, 113] on button "My Resume" at bounding box center [88, 112] width 44 height 12
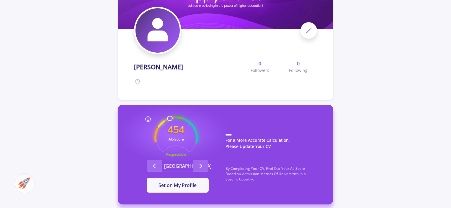
scroll to position [236, 0]
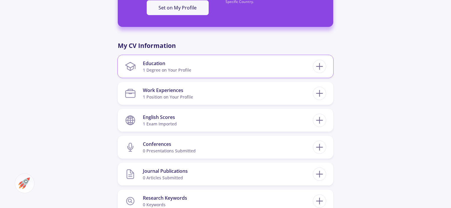
click at [177, 71] on div "1 Degree on Your Profile" at bounding box center [167, 70] width 48 height 6
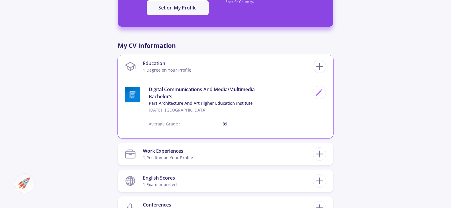
click at [177, 67] on div "1 Degree on Your Profile" at bounding box center [167, 70] width 48 height 6
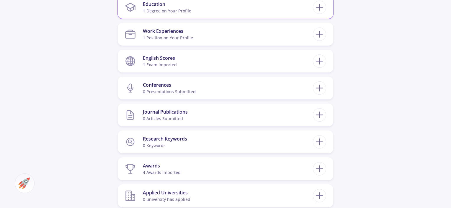
scroll to position [325, 0]
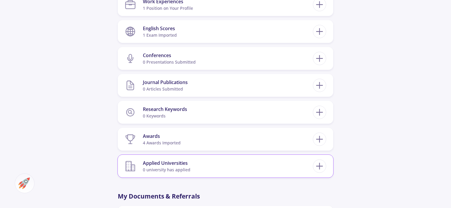
click at [213, 168] on section "Applied Universities 0 university has applied" at bounding box center [219, 166] width 188 height 18
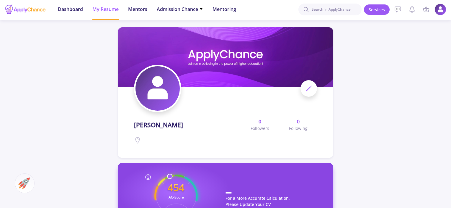
scroll to position [0, 0]
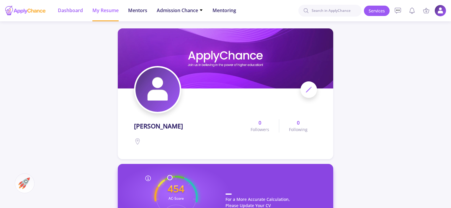
click at [69, 11] on span "Dashboard" at bounding box center [70, 10] width 25 height 7
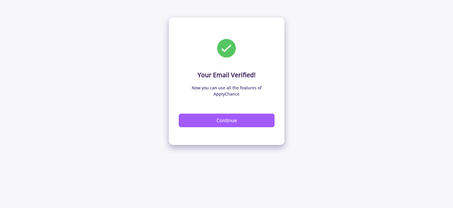
click at [215, 71] on p "Your Email Verified!" at bounding box center [227, 74] width 96 height 9
click at [234, 113] on button "Continue" at bounding box center [227, 120] width 96 height 14
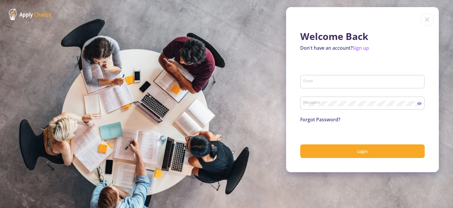
type input "[EMAIL_ADDRESS][DOMAIN_NAME]"
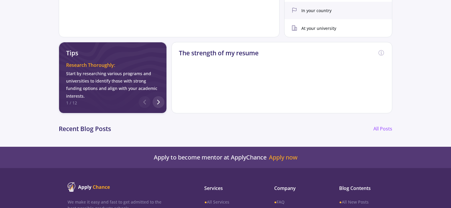
scroll to position [207, 0]
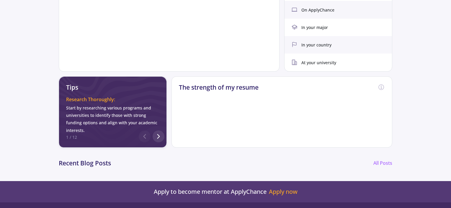
click at [333, 115] on div "The strength of my resume" at bounding box center [282, 111] width 221 height 71
click at [374, 86] on div "The strength of my resume" at bounding box center [282, 88] width 220 height 24
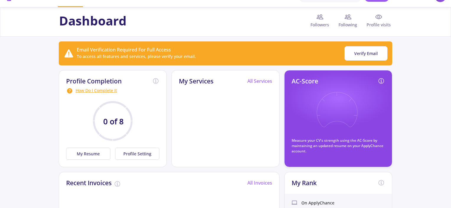
scroll to position [0, 0]
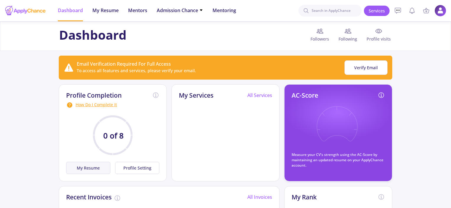
click at [96, 166] on button "My Resume" at bounding box center [88, 167] width 44 height 12
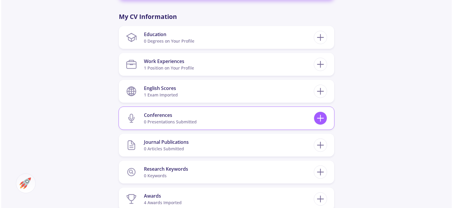
scroll to position [266, 0]
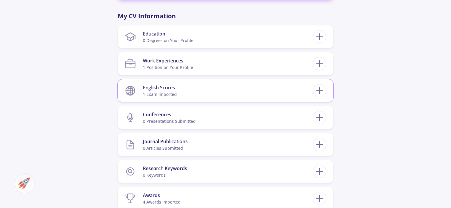
click at [198, 92] on section "English Scores 1 exam imported" at bounding box center [219, 90] width 188 height 18
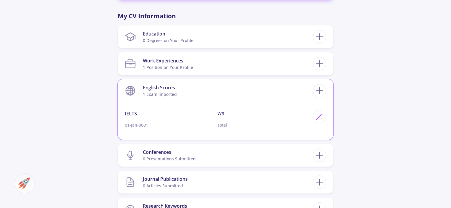
click at [198, 89] on section "English Scores 1 exam imported" at bounding box center [219, 90] width 188 height 18
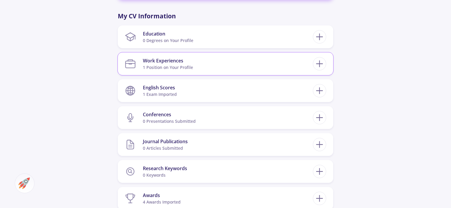
click at [183, 63] on div "Work Experiences" at bounding box center [168, 60] width 50 height 7
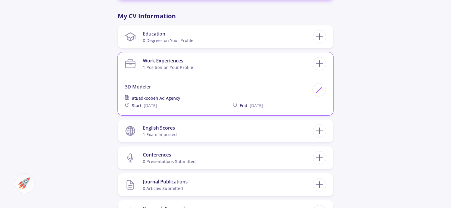
click at [183, 63] on div "Work Experiences" at bounding box center [168, 60] width 50 height 7
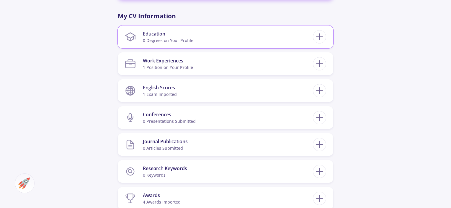
click at [177, 39] on div "0 Degrees on Your Profile" at bounding box center [168, 40] width 50 height 6
click at [319, 34] on icon at bounding box center [319, 36] width 11 height 11
checkbox input "false"
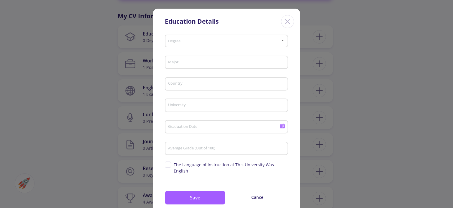
click at [220, 44] on div "Degree" at bounding box center [227, 39] width 118 height 15
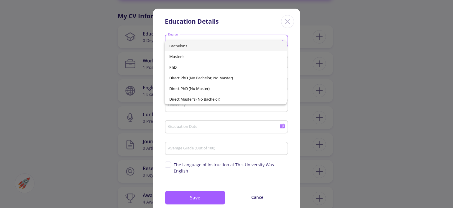
click at [232, 43] on span "Bachelor's" at bounding box center [225, 45] width 112 height 11
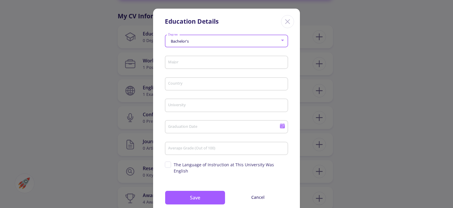
click at [201, 61] on input "Major" at bounding box center [227, 62] width 119 height 5
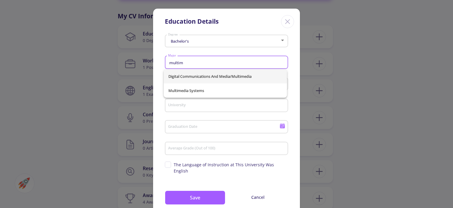
click at [208, 77] on span "Digital Communications and Media/Multimedia" at bounding box center [226, 76] width 114 height 14
type input "Digital Communications and Media/Multimedia"
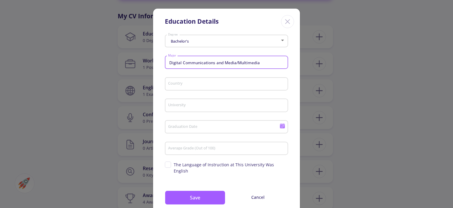
click at [191, 85] on input "Country" at bounding box center [227, 83] width 119 height 5
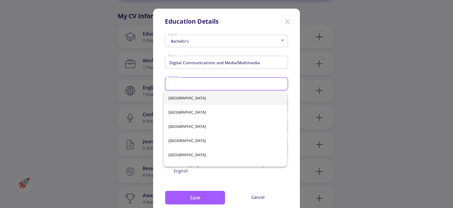
type input "i"
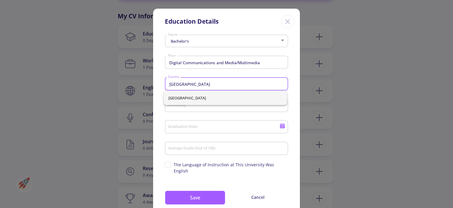
type input "[GEOGRAPHIC_DATA]"
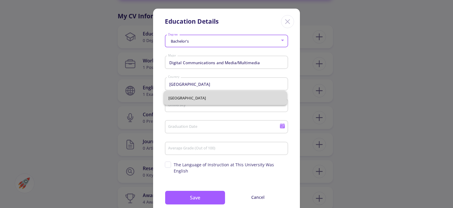
click at [176, 94] on span "[GEOGRAPHIC_DATA]" at bounding box center [226, 98] width 114 height 14
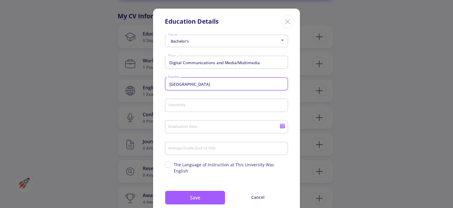
click at [179, 102] on div "University" at bounding box center [227, 103] width 118 height 15
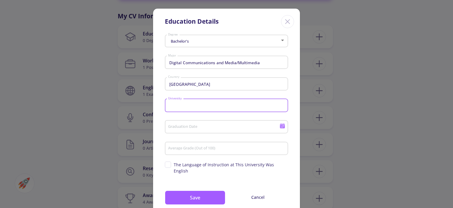
paste input "Pars University of Architecture and Art"
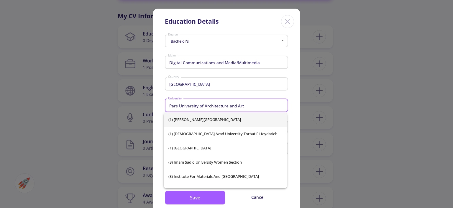
click at [181, 127] on span "(1) Islamic Azad University Torbat e Heydarieh" at bounding box center [226, 133] width 114 height 14
type input "(1) Islamic Azad University Torbat e Heydarieh"
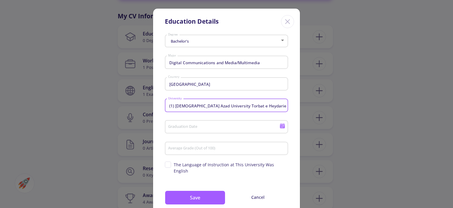
click at [263, 107] on input "(1) Islamic Azad University Torbat e Heydarieh" at bounding box center [227, 105] width 119 height 5
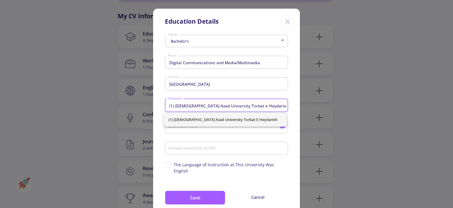
drag, startPoint x: 264, startPoint y: 105, endPoint x: 127, endPoint y: 99, distance: 137.7
click at [127, 99] on div "Education Details Bachelor's Degree Digital Communications and Media/Multimedia…" at bounding box center [226, 104] width 453 height 208
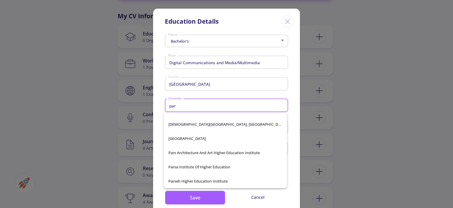
scroll to position [66, 0]
click at [222, 154] on span "Pars Architecture and Art Higher Education Institute" at bounding box center [226, 152] width 114 height 14
type input "Pars Architecture and Art Higher Education Institute"
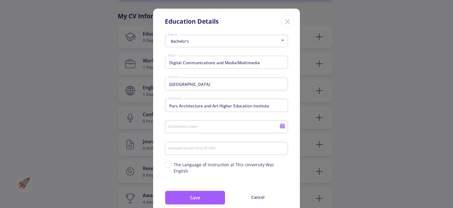
click at [282, 126] on icon at bounding box center [283, 126] width 6 height 6
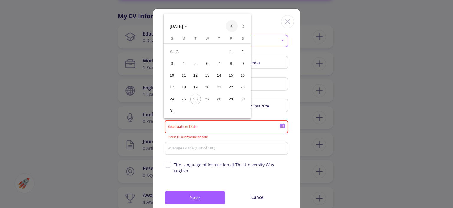
click at [234, 26] on button "Previous month" at bounding box center [232, 26] width 12 height 12
drag, startPoint x: 197, startPoint y: 24, endPoint x: 192, endPoint y: 26, distance: 5.4
click at [196, 24] on div "JUL 2025" at bounding box center [207, 26] width 84 height 12
click at [187, 26] on icon "Choose month and year" at bounding box center [186, 26] width 3 height 1
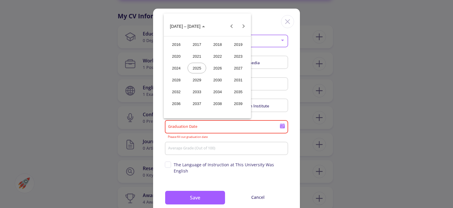
click at [179, 68] on div "2024" at bounding box center [176, 68] width 19 height 11
click at [216, 81] on div "NOV" at bounding box center [217, 79] width 19 height 11
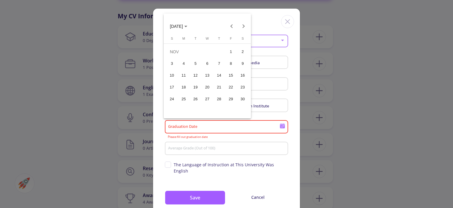
click at [171, 74] on div "10" at bounding box center [172, 75] width 11 height 11
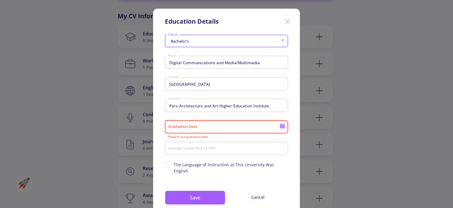
type input "11/10/2024"
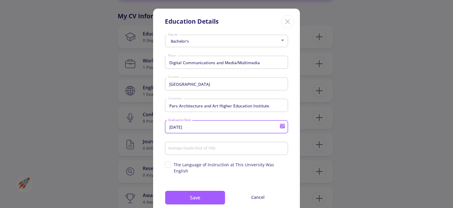
click at [205, 147] on input "Average Grade (Out of 100)" at bounding box center [227, 148] width 119 height 5
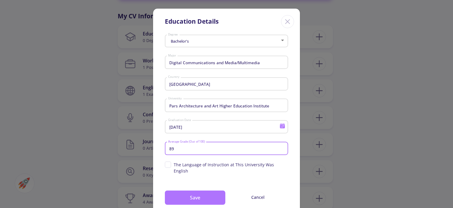
type input "89"
click at [210, 190] on button "Save" at bounding box center [195, 197] width 61 height 14
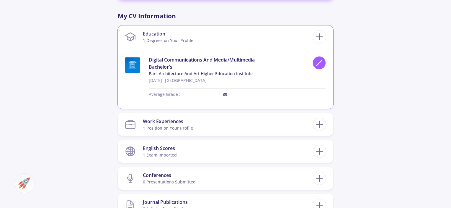
click at [319, 61] on icon at bounding box center [319, 63] width 8 height 8
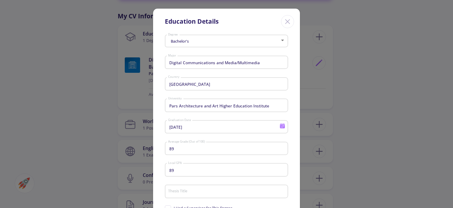
click at [281, 124] on icon at bounding box center [282, 123] width 5 height 1
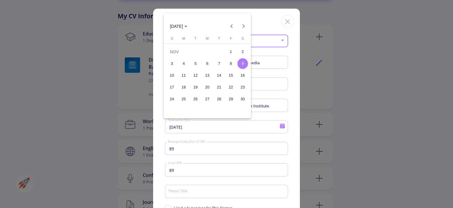
click at [171, 74] on div "10" at bounding box center [172, 75] width 11 height 11
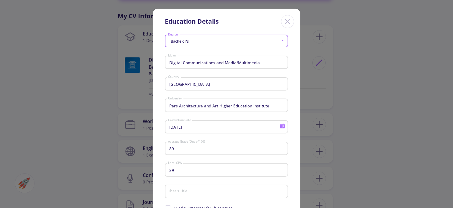
type input "11/10/2024"
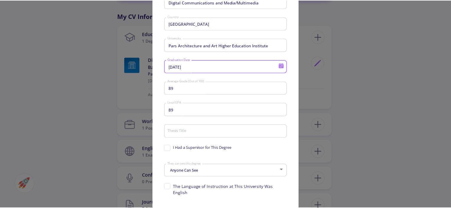
scroll to position [96, 0]
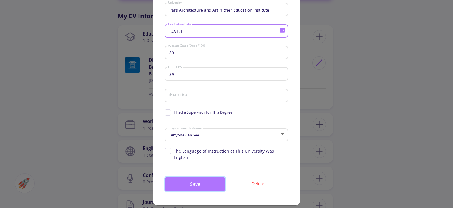
click at [200, 177] on button "Save" at bounding box center [195, 184] width 61 height 14
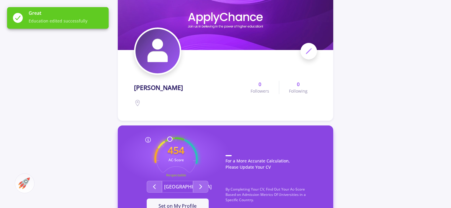
scroll to position [0, 0]
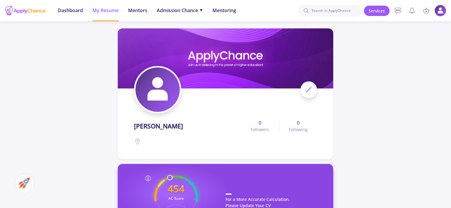
click at [71, 9] on span "Dashboard" at bounding box center [70, 10] width 25 height 7
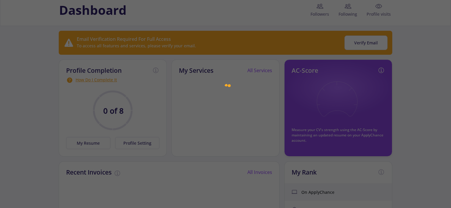
scroll to position [59, 0]
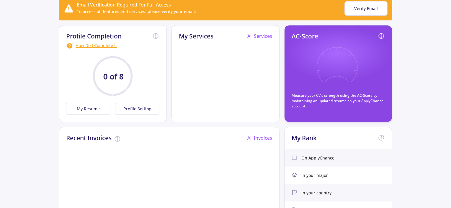
click at [334, 58] on icon at bounding box center [336, 68] width 43 height 43
click at [361, 101] on p "Measure your CV's strength using the AC-Score by maintaining an updated resume …" at bounding box center [338, 101] width 93 height 16
drag, startPoint x: 304, startPoint y: 49, endPoint x: 303, endPoint y: 37, distance: 12.1
click at [303, 48] on div "AC-Score Measure your CV's strength using the AC-Score by maintaining an update…" at bounding box center [338, 70] width 93 height 76
drag, startPoint x: 303, startPoint y: 37, endPoint x: 359, endPoint y: 36, distance: 55.5
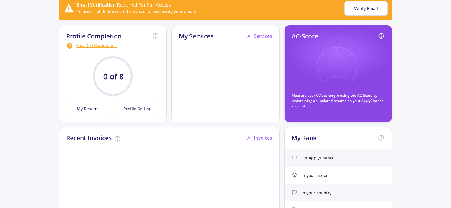
click at [335, 36] on div "AC-Score" at bounding box center [338, 37] width 93 height 10
click at [376, 35] on div "AC-Score" at bounding box center [338, 37] width 93 height 10
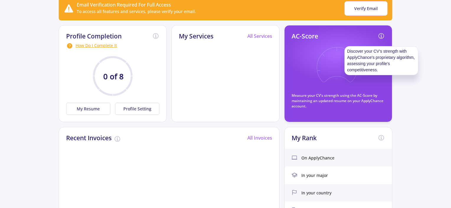
click at [380, 34] on icon at bounding box center [381, 35] width 7 height 7
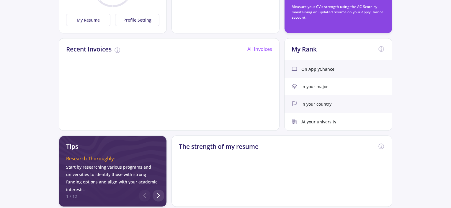
scroll to position [89, 0]
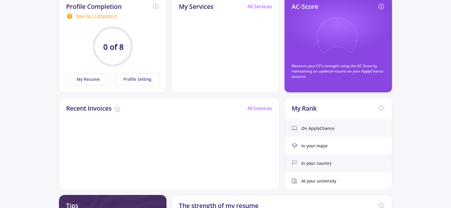
click at [107, 39] on circle at bounding box center [113, 46] width 38 height 38
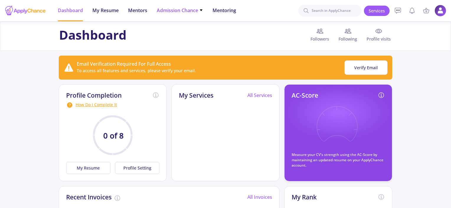
click at [161, 11] on span "Admission Chance" at bounding box center [180, 10] width 46 height 7
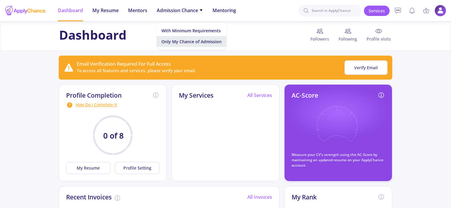
click at [169, 40] on link "Only My Chance of Admission" at bounding box center [192, 41] width 70 height 11
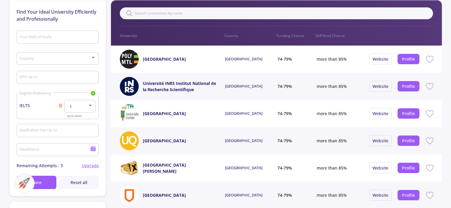
scroll to position [59, 0]
click at [92, 106] on div at bounding box center [90, 105] width 5 height 5
click at [76, 134] on span "7" at bounding box center [80, 133] width 21 height 11
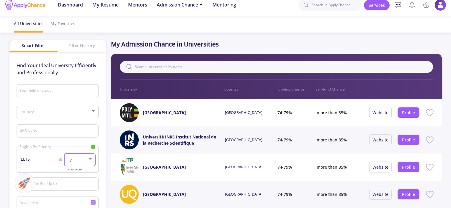
scroll to position [0, 0]
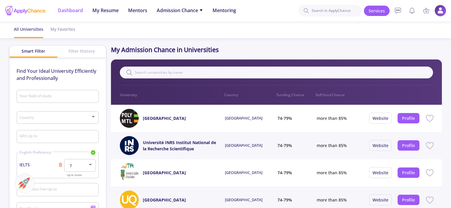
click at [71, 11] on span "Dashboard" at bounding box center [70, 10] width 25 height 7
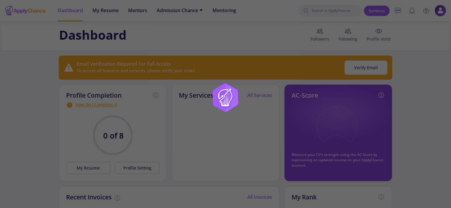
click at [108, 132] on div at bounding box center [225, 104] width 451 height 208
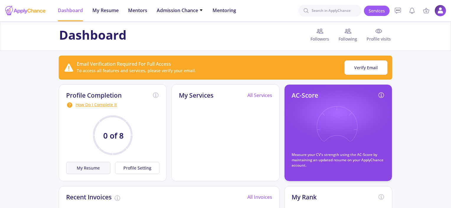
click at [92, 166] on button "My Resume" at bounding box center [88, 167] width 44 height 12
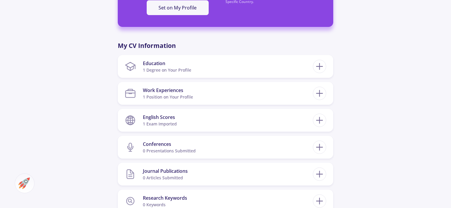
scroll to position [266, 0]
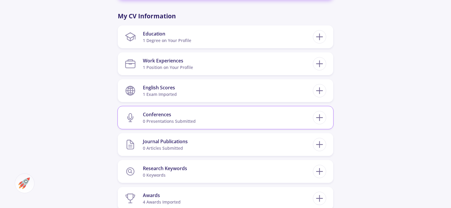
click at [277, 118] on section "Conferences 0 presentations submitted" at bounding box center [219, 117] width 188 height 18
click at [266, 115] on section "Conferences 0 presentations submitted" at bounding box center [219, 117] width 188 height 18
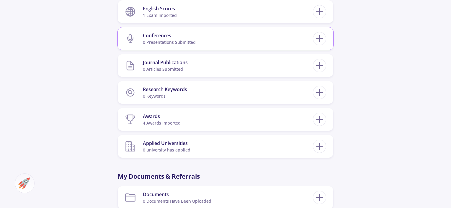
scroll to position [354, 0]
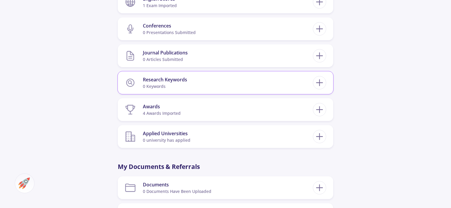
click at [165, 79] on div "Research Keywords" at bounding box center [165, 79] width 44 height 7
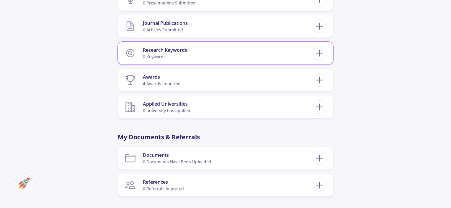
click at [257, 59] on section "Research Keywords 0 keywords" at bounding box center [219, 53] width 188 height 18
click at [323, 56] on icon at bounding box center [319, 53] width 11 height 11
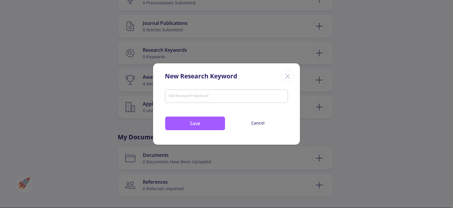
click at [289, 72] on icon "Close" at bounding box center [287, 75] width 9 height 9
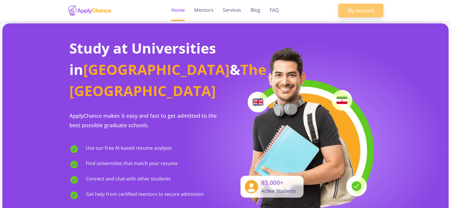
click at [343, 16] on link "My Account" at bounding box center [360, 11] width 45 height 14
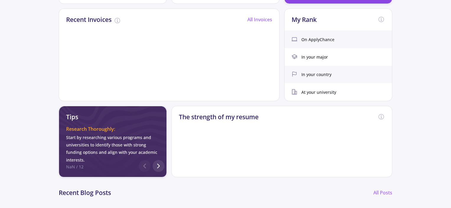
scroll to position [89, 0]
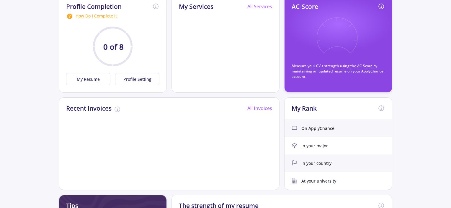
click at [117, 37] on circle at bounding box center [113, 46] width 38 height 38
click at [95, 35] on icon "0 of 8" at bounding box center [112, 46] width 53 height 53
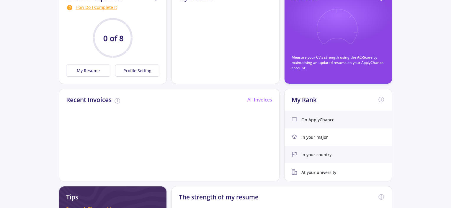
scroll to position [30, 0]
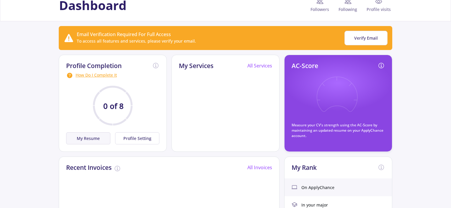
click at [89, 137] on button "My Resume" at bounding box center [88, 138] width 44 height 12
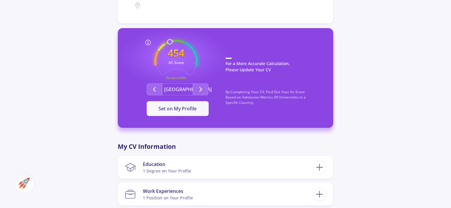
scroll to position [148, 0]
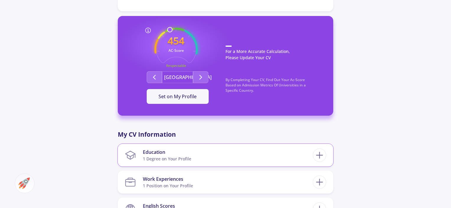
click at [185, 154] on div "Education" at bounding box center [167, 151] width 48 height 7
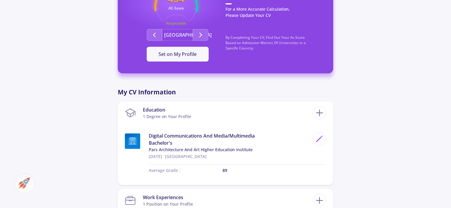
scroll to position [266, 0]
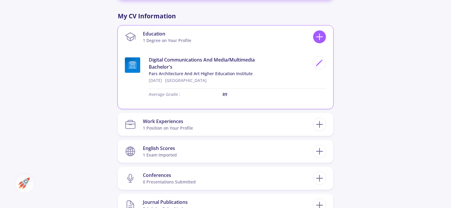
click at [321, 37] on icon at bounding box center [319, 36] width 11 height 11
checkbox input "false"
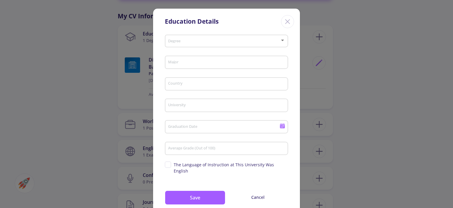
click at [218, 37] on div "Degree" at bounding box center [227, 39] width 118 height 15
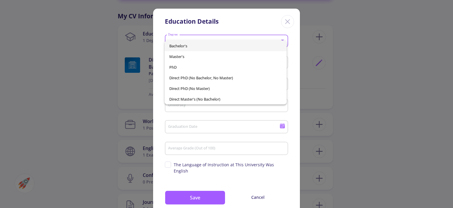
click at [367, 90] on div at bounding box center [226, 104] width 453 height 208
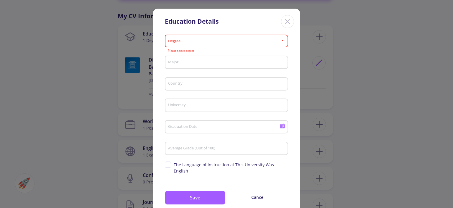
click at [286, 22] on line "Close" at bounding box center [288, 21] width 4 height 4
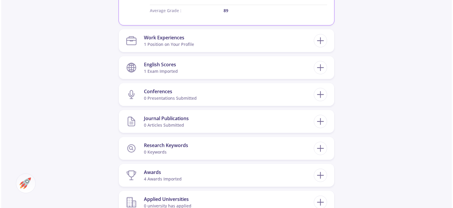
scroll to position [384, 0]
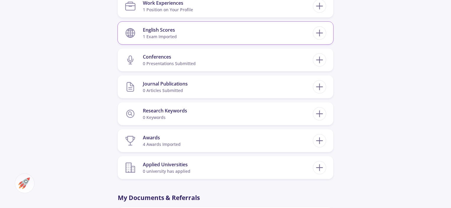
click at [180, 33] on section "English Scores 1 exam imported" at bounding box center [219, 33] width 188 height 18
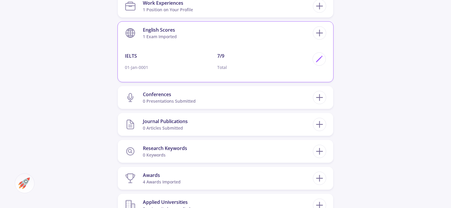
click at [136, 65] on p "01-Jan-0001" at bounding box center [171, 67] width 92 height 6
click at [320, 59] on icon at bounding box center [319, 59] width 8 height 8
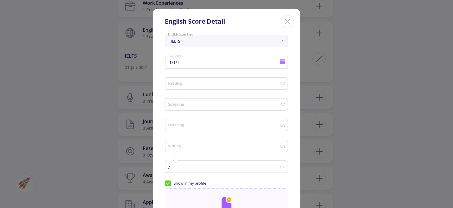
click at [282, 60] on icon at bounding box center [282, 59] width 5 height 1
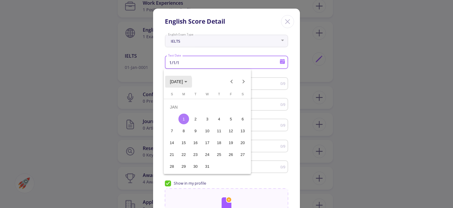
click at [178, 82] on span "JAN 1" at bounding box center [176, 81] width 13 height 5
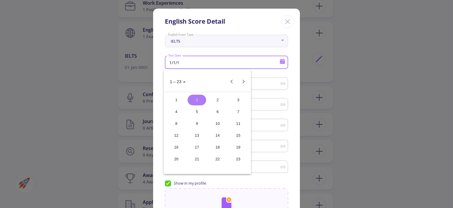
click at [184, 81] on polygon "Choose date" at bounding box center [184, 81] width 3 height 1
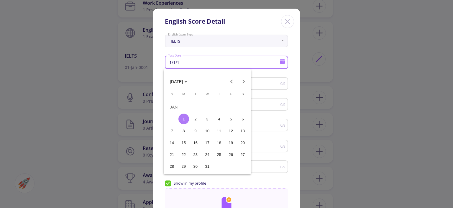
click at [227, 93] on th "Friday F" at bounding box center [231, 95] width 12 height 7
click at [228, 91] on mat-calendar "JAN 1 Sunday S Monday M Tuesday T Wednesday W Thursday T Friday F Saturday S JA…" at bounding box center [207, 121] width 87 height 105
click at [172, 80] on span "JAN 1" at bounding box center [176, 81] width 13 height 5
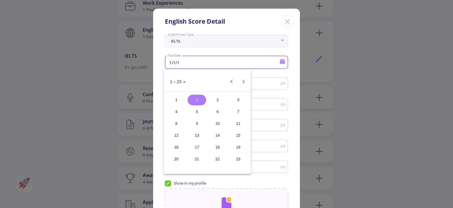
click at [175, 79] on span "1 – 23" at bounding box center [176, 81] width 12 height 5
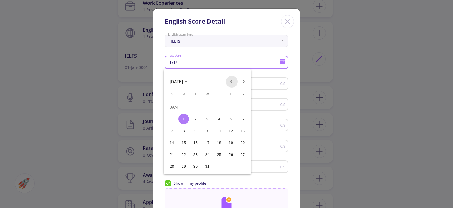
click at [235, 80] on button "Previous month" at bounding box center [232, 82] width 12 height 12
click at [246, 80] on button "Next month" at bounding box center [244, 82] width 12 height 12
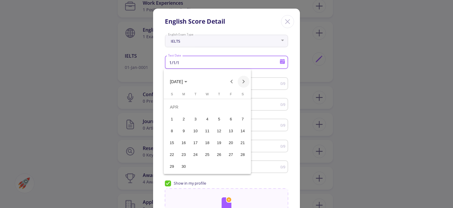
click at [246, 80] on button "Next month" at bounding box center [244, 82] width 12 height 12
click at [228, 130] on div "17" at bounding box center [231, 130] width 11 height 11
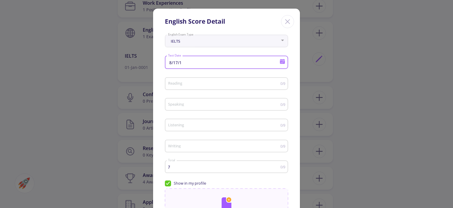
click at [282, 62] on icon at bounding box center [282, 61] width 5 height 3
click at [176, 81] on span "AUG 1" at bounding box center [176, 81] width 13 height 5
click at [176, 81] on span "1 – 23" at bounding box center [176, 81] width 12 height 5
click at [176, 81] on span "AUG 1" at bounding box center [176, 81] width 13 height 5
click at [185, 80] on span "1 – 23" at bounding box center [178, 81] width 16 height 5
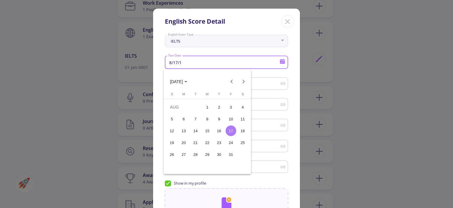
drag, startPoint x: 173, startPoint y: 80, endPoint x: 183, endPoint y: 81, distance: 9.8
click at [173, 80] on span "AUG 1" at bounding box center [176, 81] width 13 height 5
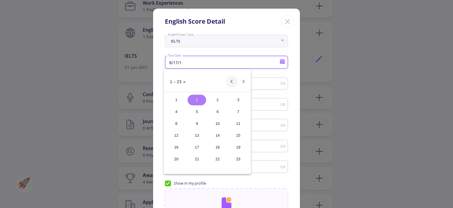
click at [231, 82] on button "Previous 24 years" at bounding box center [232, 82] width 12 height 12
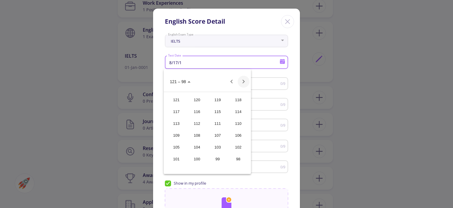
click at [243, 81] on button "Next 24 years" at bounding box center [244, 82] width 12 height 12
click at [229, 79] on button "Previous 24 years" at bounding box center [232, 82] width 12 height 12
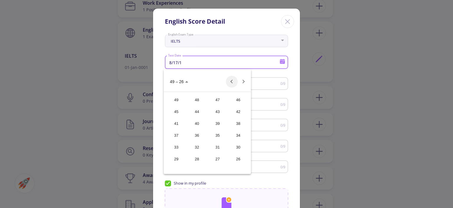
click at [185, 79] on span "49 – 26" at bounding box center [179, 81] width 18 height 5
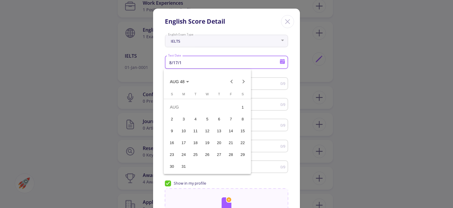
click at [189, 81] on icon "Choose month and year" at bounding box center [187, 81] width 3 height 1
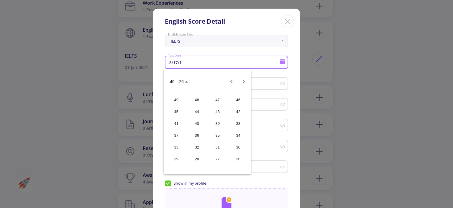
click at [189, 81] on button "49 – 26" at bounding box center [179, 82] width 28 height 12
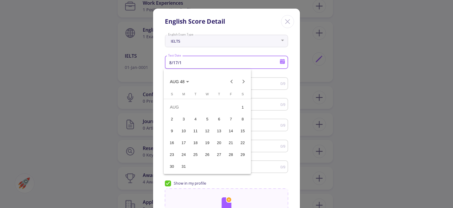
click at [186, 81] on icon "Choose month and year" at bounding box center [187, 81] width 3 height 1
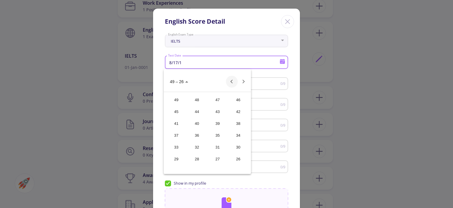
click at [234, 81] on button "Previous 24 years" at bounding box center [232, 82] width 12 height 12
click at [233, 81] on button "Previous 24 years" at bounding box center [232, 82] width 12 height 12
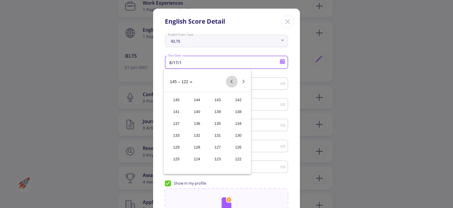
click at [233, 81] on button "Previous 24 years" at bounding box center [232, 82] width 12 height 12
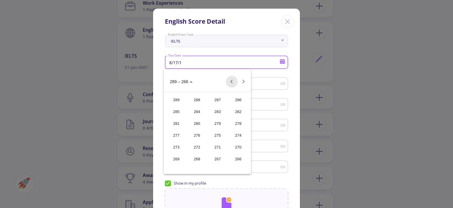
click at [233, 81] on button "Previous 24 years" at bounding box center [232, 82] width 12 height 12
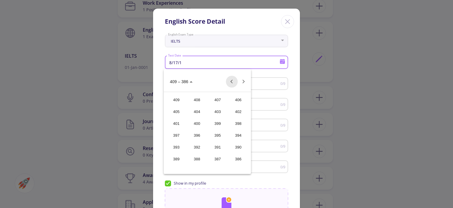
click at [233, 81] on button "Previous 24 years" at bounding box center [232, 82] width 12 height 12
click at [242, 81] on button "Next 24 years" at bounding box center [244, 82] width 12 height 12
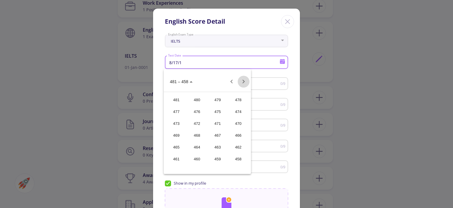
click at [242, 81] on button "Next 24 years" at bounding box center [244, 82] width 12 height 12
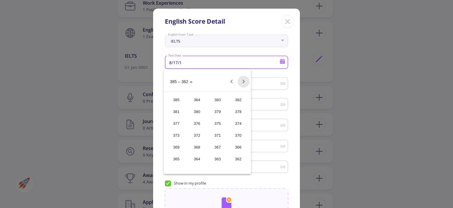
click at [242, 81] on button "Next 24 years" at bounding box center [244, 82] width 12 height 12
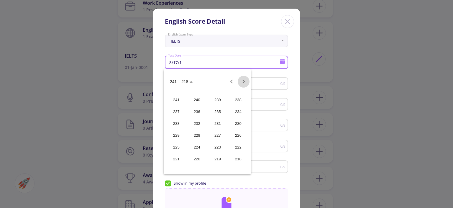
click at [242, 81] on button "Next 24 years" at bounding box center [244, 82] width 12 height 12
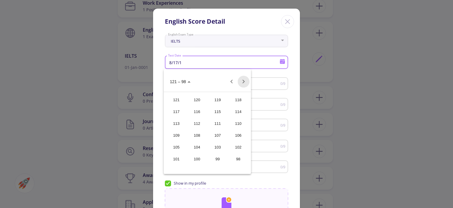
click at [242, 81] on button "Next 24 years" at bounding box center [244, 82] width 12 height 12
click at [177, 102] on div "25" at bounding box center [176, 99] width 19 height 11
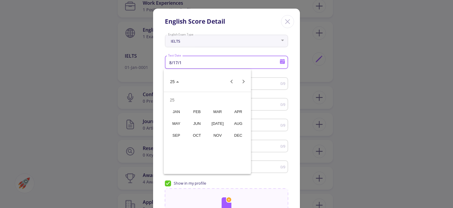
click at [239, 126] on div "AUG" at bounding box center [238, 123] width 19 height 11
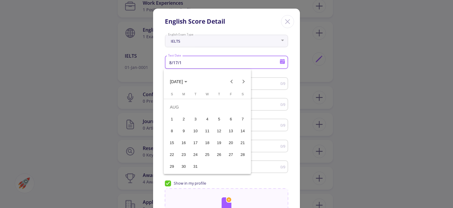
click at [198, 142] on div "17" at bounding box center [195, 142] width 11 height 11
type input "8/17/25"
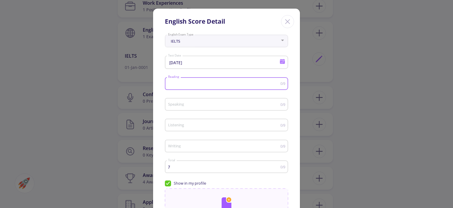
click at [272, 86] on input "Reading" at bounding box center [224, 83] width 113 height 4
type input "6"
click at [177, 105] on input "Speaking" at bounding box center [224, 104] width 113 height 4
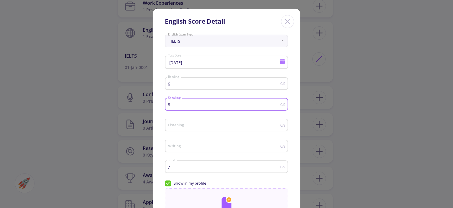
type input "8"
click at [181, 125] on input "Listening" at bounding box center [224, 125] width 113 height 4
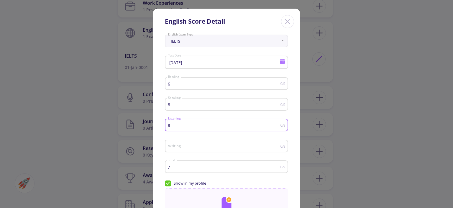
type input "8"
click at [182, 151] on div "Writing" at bounding box center [224, 144] width 113 height 15
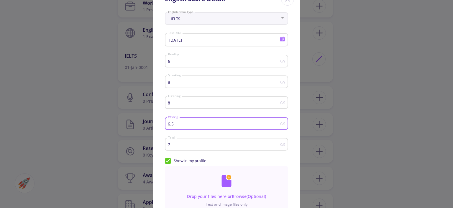
scroll to position [59, 0]
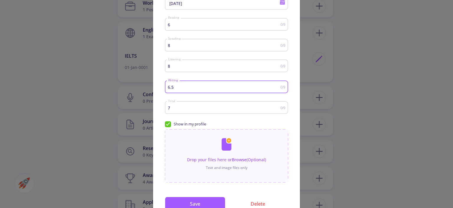
type input "6.5"
click at [258, 122] on div "Show in my profile" at bounding box center [226, 124] width 123 height 9
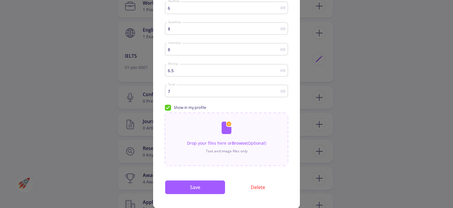
scroll to position [85, 0]
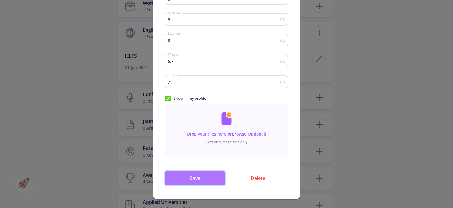
click at [187, 175] on button "Save" at bounding box center [195, 178] width 61 height 14
click at [201, 179] on button "Save" at bounding box center [195, 178] width 61 height 14
click at [204, 179] on button "Save" at bounding box center [195, 178] width 61 height 14
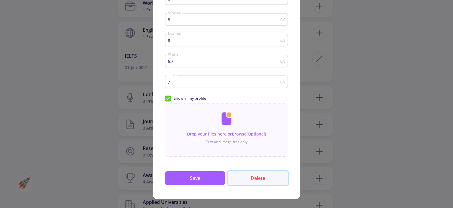
click at [259, 180] on button "Delete" at bounding box center [258, 178] width 61 height 14
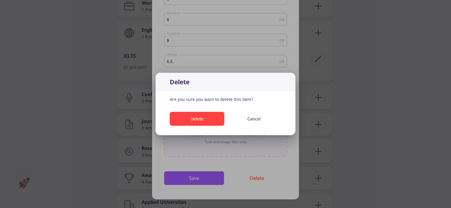
scroll to position [0, 0]
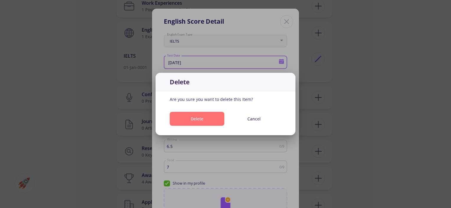
click at [211, 120] on button "Delete" at bounding box center [197, 119] width 55 height 14
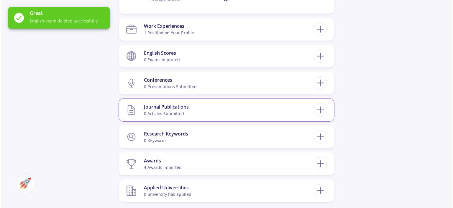
scroll to position [354, 0]
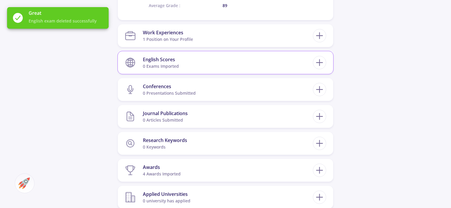
click at [193, 64] on section "English Scores 0 exams imported" at bounding box center [219, 62] width 188 height 18
click at [322, 61] on icon at bounding box center [319, 62] width 11 height 11
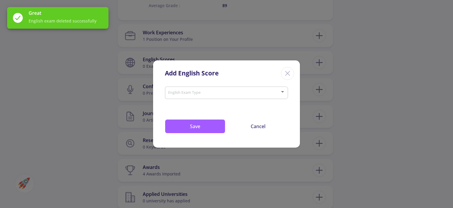
click at [232, 88] on div "English Exam Type" at bounding box center [227, 91] width 118 height 15
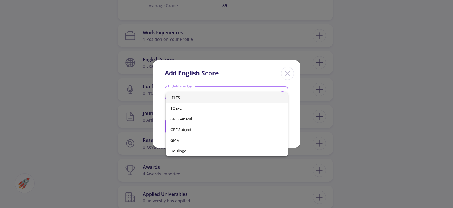
click at [186, 98] on span "IELTS" at bounding box center [227, 97] width 112 height 11
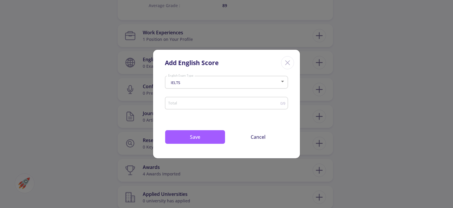
click at [234, 100] on div "Total" at bounding box center [224, 101] width 113 height 15
type input "7"
click at [219, 118] on div "IELTS English Exam Type 7 Total 0/9 Drop your files here or Browse (Optional) T…" at bounding box center [226, 116] width 147 height 84
click at [184, 136] on button "Save" at bounding box center [195, 137] width 61 height 14
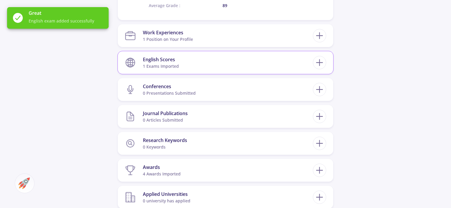
click at [182, 66] on section "English Scores 1 exams imported" at bounding box center [219, 62] width 188 height 18
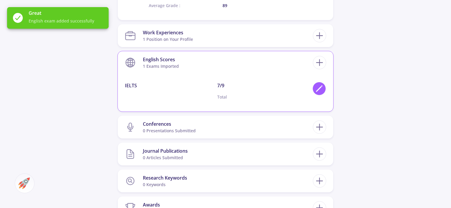
click at [323, 89] on icon at bounding box center [319, 88] width 8 height 8
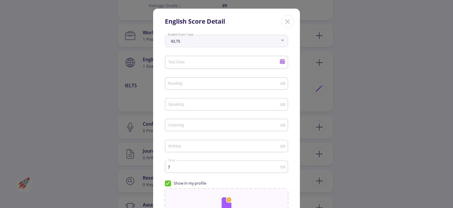
click at [281, 61] on icon at bounding box center [282, 61] width 5 height 3
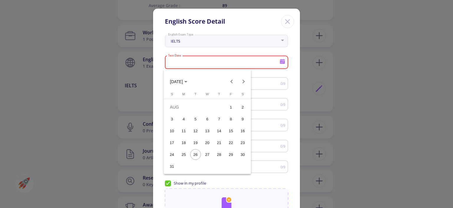
click at [172, 139] on div "17" at bounding box center [172, 142] width 11 height 11
type input "8/17/2025"
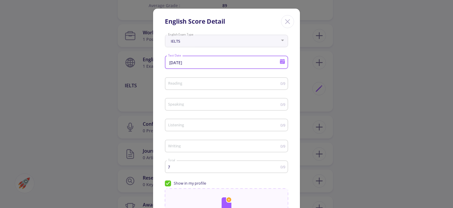
click at [255, 81] on input "Reading" at bounding box center [224, 83] width 113 height 4
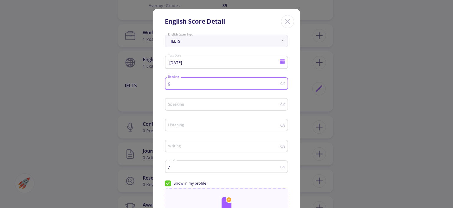
type input "6"
click at [183, 105] on input "Speaking" at bounding box center [224, 104] width 113 height 4
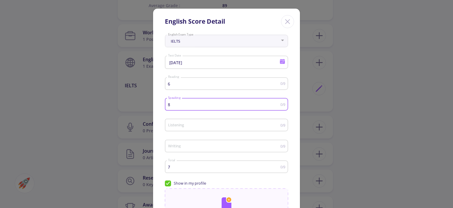
type input "8"
click at [180, 121] on div "Listening" at bounding box center [224, 123] width 113 height 15
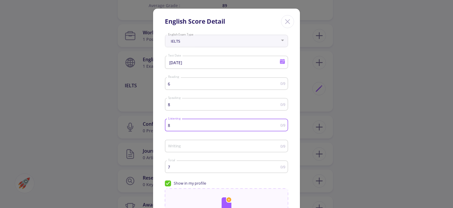
type input "8"
click at [178, 146] on input "Writing" at bounding box center [224, 146] width 113 height 4
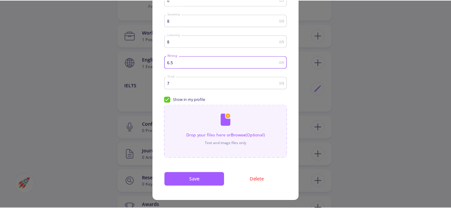
scroll to position [85, 0]
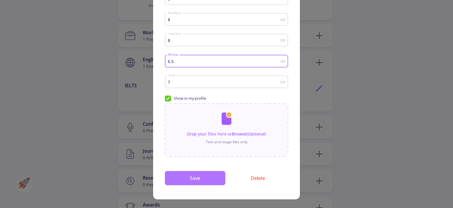
type input "6.5"
click at [201, 174] on button "Save" at bounding box center [195, 178] width 61 height 14
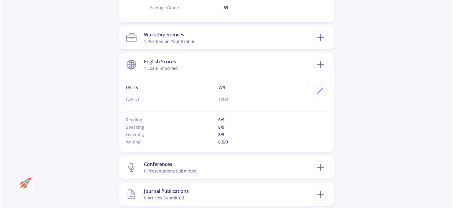
scroll to position [413, 0]
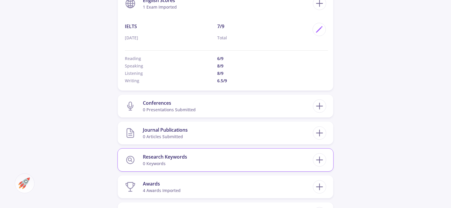
click at [190, 158] on section "Research Keywords 0 keywords" at bounding box center [219, 160] width 188 height 18
click at [320, 161] on icon at bounding box center [319, 159] width 11 height 11
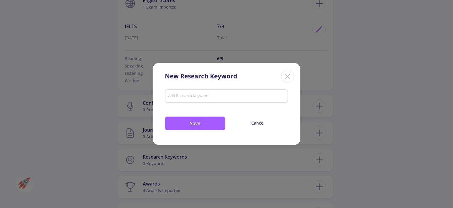
drag, startPoint x: 194, startPoint y: 85, endPoint x: 185, endPoint y: 89, distance: 10.1
click at [192, 87] on div "New Research Keyword Add Research Keyword Save Cancel" at bounding box center [227, 104] width 148 height 82
click at [184, 94] on div at bounding box center [227, 97] width 120 height 8
paste input "Augmented Reality"
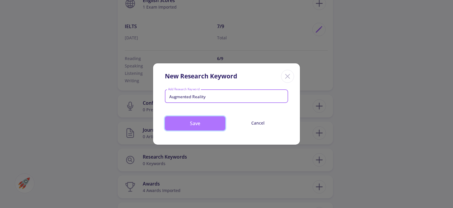
click at [199, 125] on button "Save" at bounding box center [195, 123] width 61 height 14
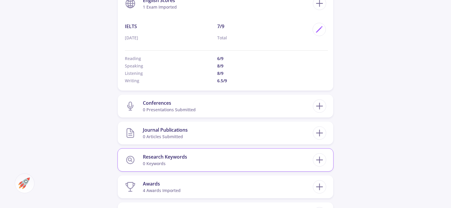
click at [266, 161] on section "Research Keywords 0 keywords" at bounding box center [219, 160] width 188 height 18
click at [317, 159] on icon at bounding box center [319, 159] width 11 height 11
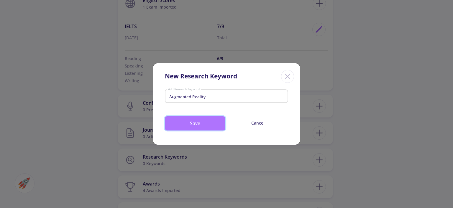
click at [195, 120] on button "Save" at bounding box center [195, 123] width 61 height 14
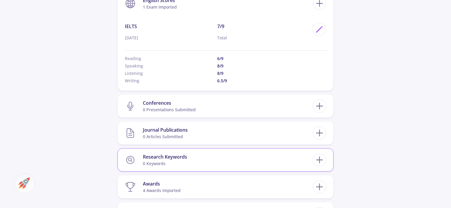
click at [235, 158] on section "Research Keywords 0 keywords" at bounding box center [219, 160] width 188 height 18
click at [320, 158] on line at bounding box center [320, 159] width 0 height 6
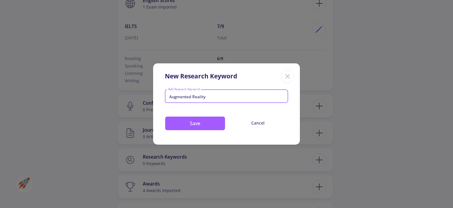
click at [213, 96] on input "Augmented Reality" at bounding box center [227, 96] width 118 height 5
drag, startPoint x: 161, startPoint y: 96, endPoint x: 151, endPoint y: 96, distance: 10.0
click at [151, 96] on div "New Research Keyword Augmented Reality Add Research Keyword Save Cancel" at bounding box center [226, 104] width 453 height 208
type input "Augmented Reality"
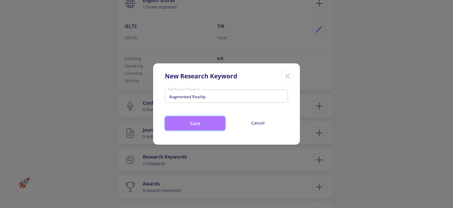
click at [186, 120] on button "Save" at bounding box center [195, 123] width 61 height 14
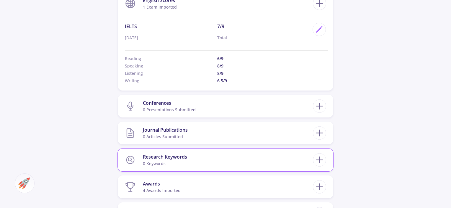
click at [183, 159] on div "Research Keywords" at bounding box center [165, 156] width 44 height 7
click at [317, 158] on icon at bounding box center [319, 159] width 11 height 11
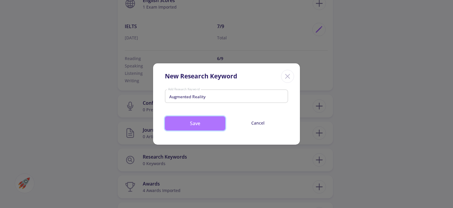
click at [202, 121] on button "Save" at bounding box center [195, 123] width 61 height 14
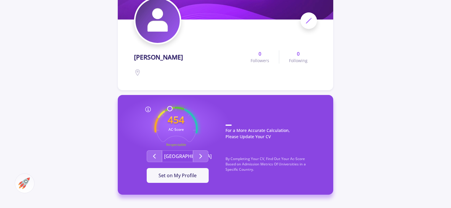
scroll to position [0, 0]
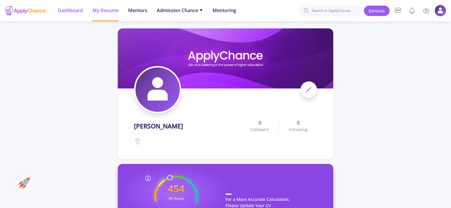
click at [63, 13] on span "Dashboard" at bounding box center [70, 10] width 25 height 7
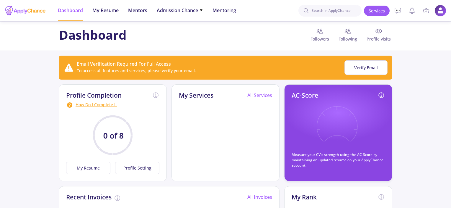
click at [94, 137] on circle at bounding box center [113, 135] width 38 height 38
click at [103, 12] on span "My Resume" at bounding box center [105, 10] width 26 height 7
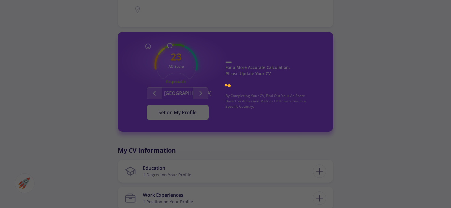
scroll to position [278, 0]
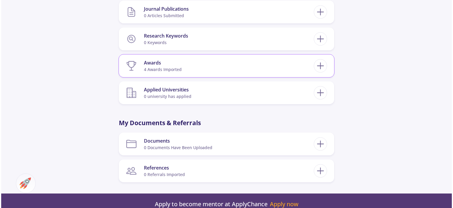
scroll to position [339, 0]
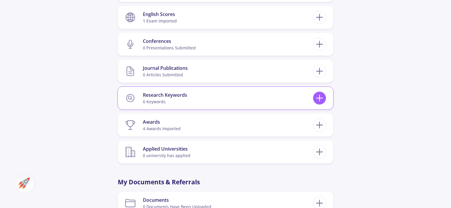
click at [322, 97] on icon at bounding box center [319, 97] width 11 height 11
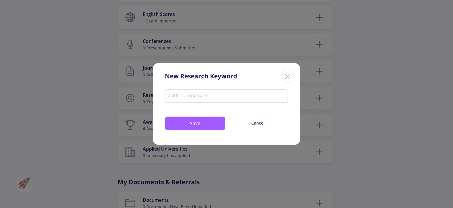
click at [182, 96] on input "Add Research Keyword" at bounding box center [227, 96] width 118 height 5
type input "Augmented Reality"
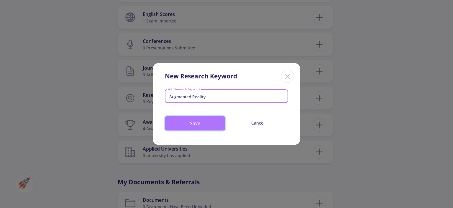
click at [191, 124] on button "Save" at bounding box center [195, 123] width 61 height 14
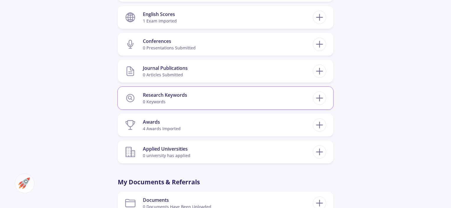
click at [294, 89] on section "Research Keywords 0 keywords" at bounding box center [219, 98] width 188 height 18
click at [279, 68] on section "Journal Publications 0 articles submitted" at bounding box center [219, 71] width 188 height 18
click at [319, 73] on icon at bounding box center [319, 71] width 11 height 11
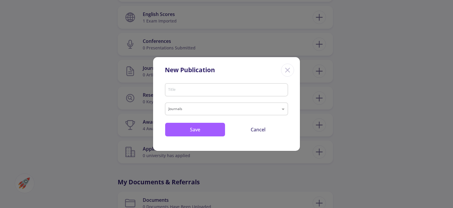
click at [287, 71] on icon "Close" at bounding box center [287, 69] width 9 height 9
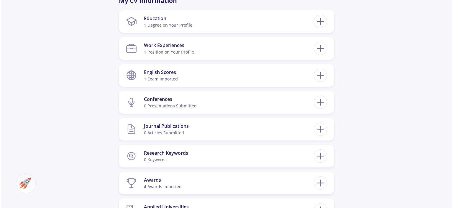
scroll to position [280, 0]
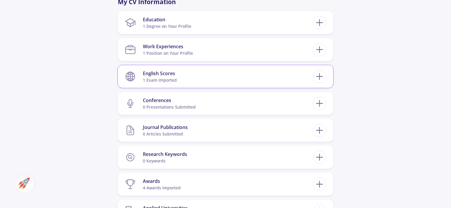
click at [264, 74] on section "English Scores 1 exam imported" at bounding box center [219, 76] width 188 height 18
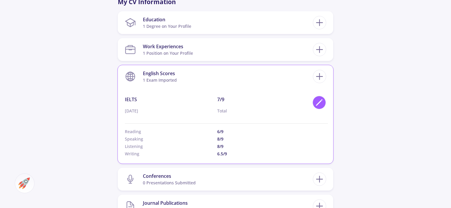
click at [316, 101] on icon at bounding box center [319, 102] width 8 height 8
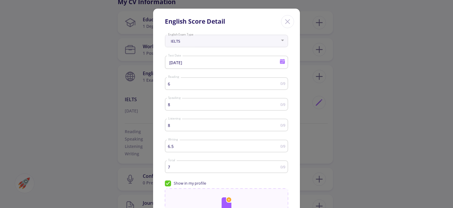
click at [281, 62] on icon at bounding box center [282, 61] width 5 height 3
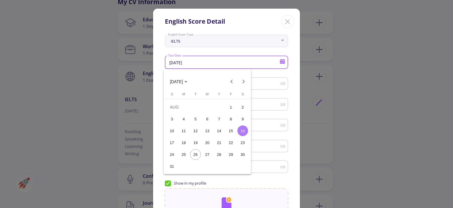
click at [169, 142] on div "17" at bounding box center [172, 142] width 11 height 11
type input "8/17/2025"
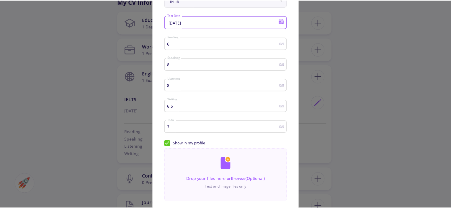
scroll to position [85, 0]
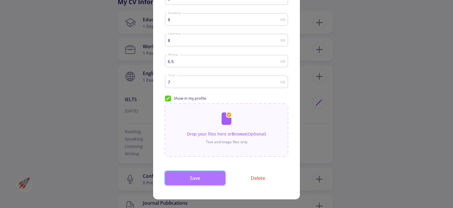
click at [205, 176] on button "Save" at bounding box center [195, 178] width 61 height 14
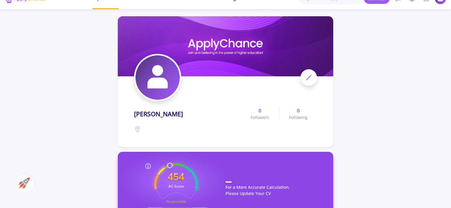
scroll to position [0, 0]
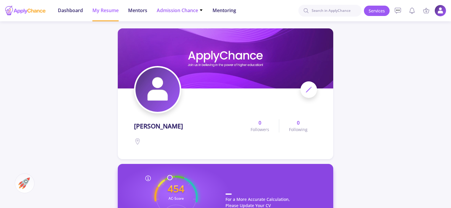
click at [173, 10] on span "Admission Chance" at bounding box center [180, 10] width 46 height 7
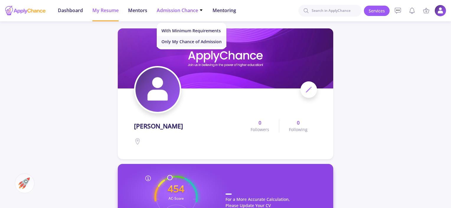
click at [174, 41] on link "Only My Chance of Admission" at bounding box center [192, 41] width 70 height 11
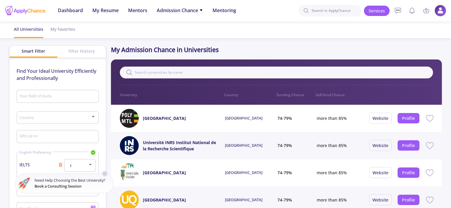
click at [68, 97] on input "Your field of study" at bounding box center [58, 96] width 78 height 5
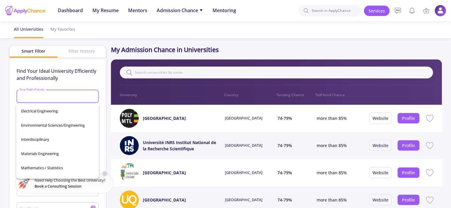
scroll to position [60, 0]
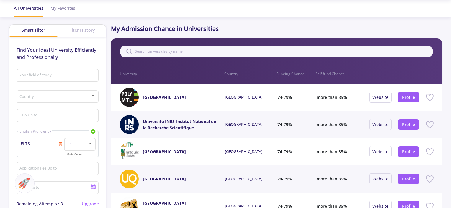
scroll to position [0, 0]
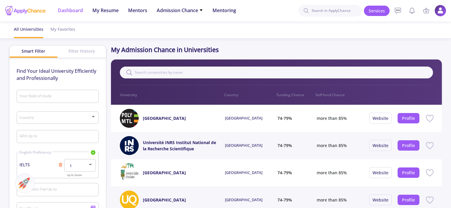
click at [68, 7] on span "Dashboard" at bounding box center [70, 10] width 25 height 7
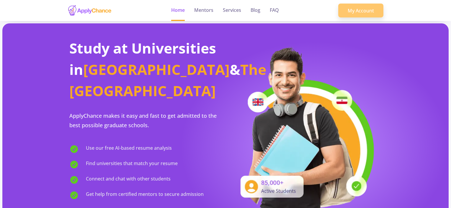
click at [363, 12] on link "My Account" at bounding box center [360, 11] width 45 height 14
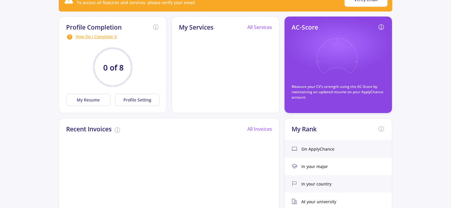
scroll to position [59, 0]
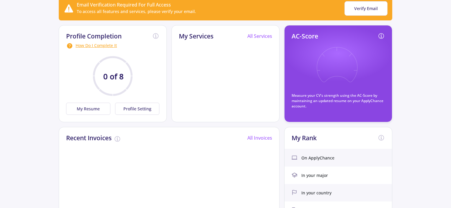
click at [85, 43] on div "How Do I Complete It" at bounding box center [112, 45] width 93 height 7
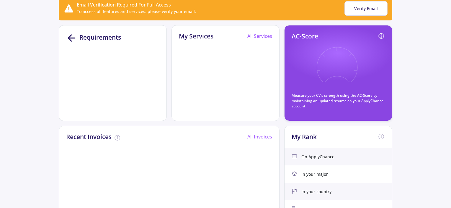
click at [78, 36] on div "Requirements" at bounding box center [112, 37] width 93 height 11
click at [69, 35] on icon at bounding box center [71, 37] width 11 height 11
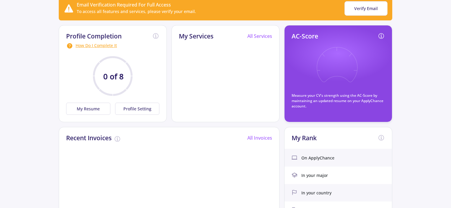
click at [90, 45] on div "How Do I Complete It" at bounding box center [112, 45] width 93 height 7
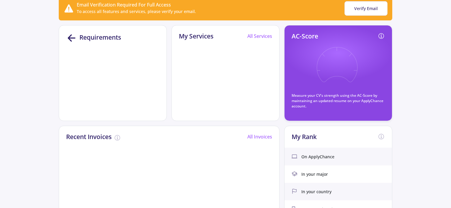
click at [70, 38] on line at bounding box center [72, 38] width 6 height 0
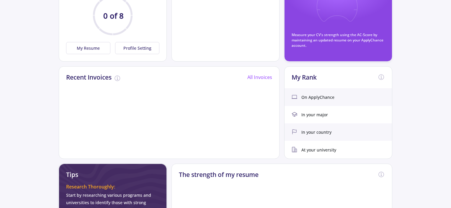
scroll to position [118, 0]
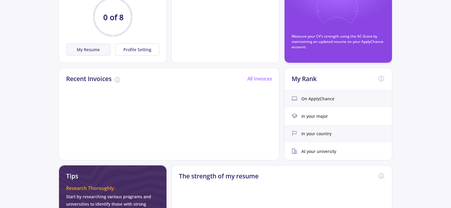
click at [83, 53] on button "My Resume" at bounding box center [88, 49] width 44 height 12
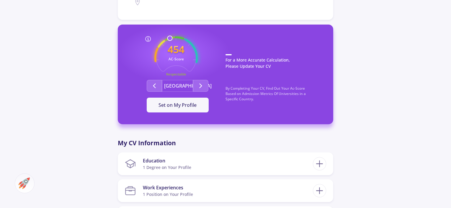
scroll to position [148, 0]
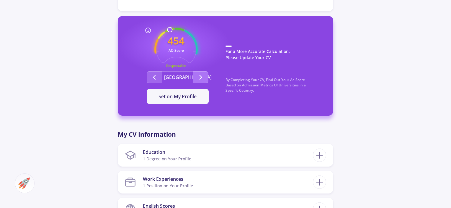
click at [198, 79] on icon "Second group" at bounding box center [200, 77] width 7 height 7
click at [197, 79] on icon "Second group" at bounding box center [200, 77] width 7 height 7
click at [190, 98] on span "Set on My Profile" at bounding box center [178, 96] width 38 height 6
click at [197, 75] on button "Second group" at bounding box center [200, 77] width 15 height 12
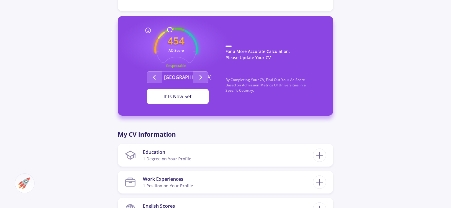
click at [186, 98] on div "It Is Now Set" at bounding box center [177, 96] width 43 height 7
click at [199, 76] on icon "Second group" at bounding box center [200, 77] width 7 height 7
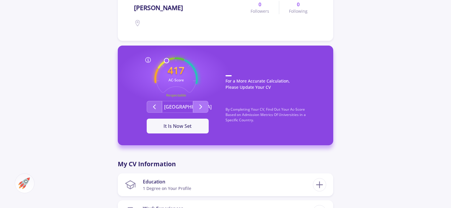
click at [200, 105] on icon "Second group" at bounding box center [200, 106] width 7 height 7
click at [200, 105] on polyline "Second group" at bounding box center [201, 107] width 2 height 4
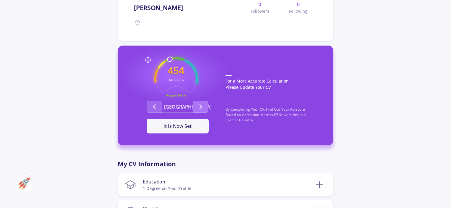
click at [200, 105] on icon "Second group" at bounding box center [200, 106] width 7 height 7
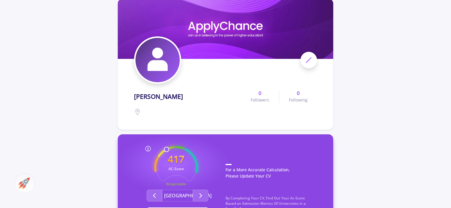
scroll to position [0, 0]
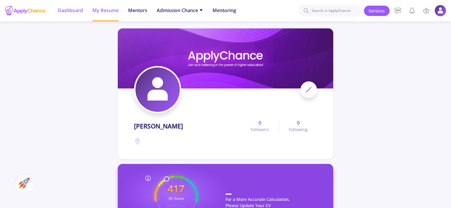
click at [62, 10] on span "Dashboard" at bounding box center [70, 10] width 25 height 7
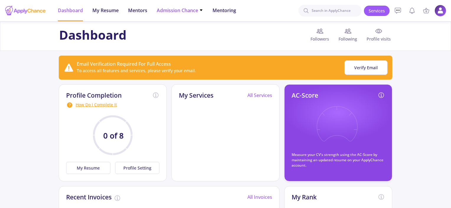
click at [164, 9] on span "Admission Chance" at bounding box center [180, 10] width 46 height 7
click at [185, 38] on link "Only My Chance of Admission" at bounding box center [192, 41] width 70 height 11
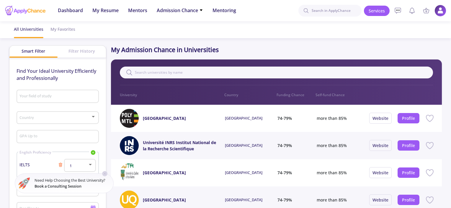
click at [70, 98] on input "Your field of study" at bounding box center [58, 96] width 78 height 5
type input "multimedia"
click at [68, 119] on span at bounding box center [56, 117] width 70 height 4
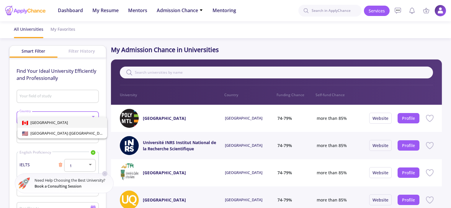
click at [62, 101] on div at bounding box center [225, 104] width 451 height 208
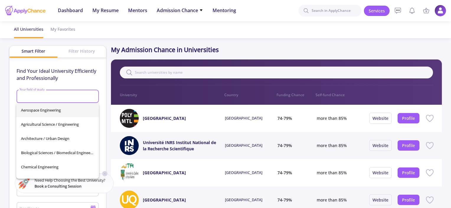
click at [59, 95] on input "Your field of study" at bounding box center [58, 96] width 78 height 5
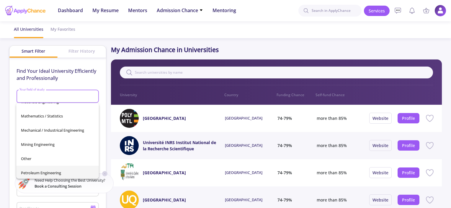
scroll to position [149, 0]
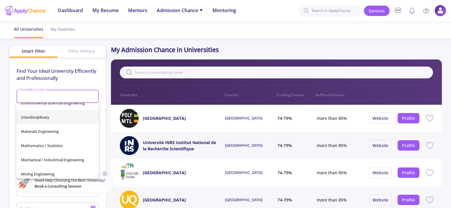
click at [39, 120] on span "Interdisciplinary" at bounding box center [57, 117] width 73 height 14
type input "Interdisciplinary"
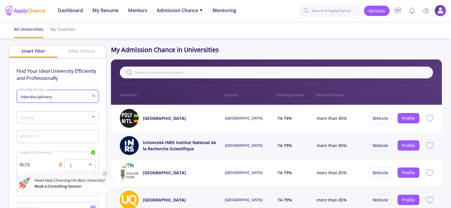
click at [71, 94] on input "Interdisciplinary" at bounding box center [56, 96] width 74 height 5
click at [33, 119] on span at bounding box center [56, 117] width 70 height 4
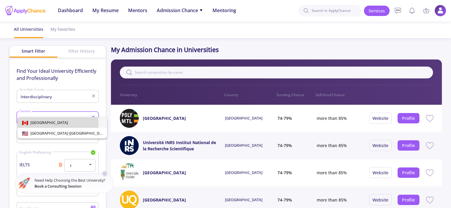
click at [27, 123] on img at bounding box center [25, 122] width 6 height 4
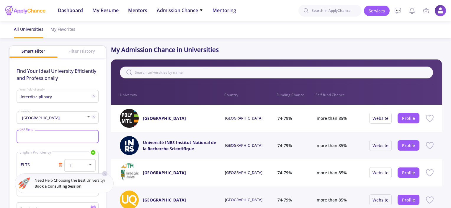
click at [44, 136] on input "GPA Up to" at bounding box center [58, 136] width 78 height 5
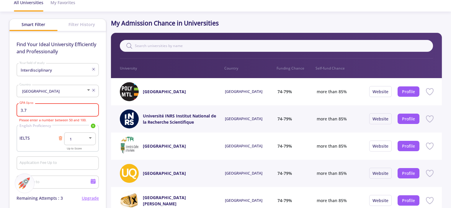
scroll to position [30, 0]
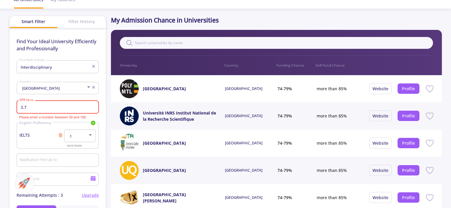
click at [0, 109] on app-admission-chance "All Universities My Favorites Smart Filter Filter History Find Your Ideal Unive…" at bounding box center [225, 199] width 451 height 414
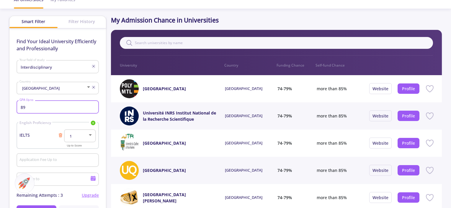
type input "89"
click at [0, 126] on app-admission-chance "All Universities My Favorites Smart Filter Filter History Find Your Ideal Unive…" at bounding box center [225, 199] width 451 height 414
click at [81, 134] on div "1" at bounding box center [77, 136] width 21 height 4
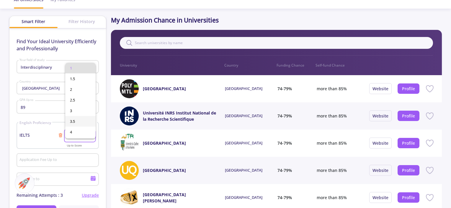
scroll to position [105, 0]
click at [72, 92] on span "7" at bounding box center [80, 90] width 21 height 11
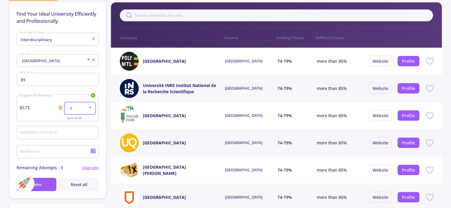
scroll to position [89, 0]
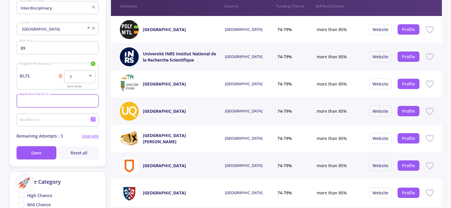
click at [53, 102] on input "Application Fee Up to" at bounding box center [58, 100] width 78 height 5
type input "50"
click at [0, 106] on app-admission-chance "All Universities My Favorites Smart Filter Filter History Find Your Ideal Unive…" at bounding box center [225, 140] width 451 height 414
click at [48, 128] on div "Deadline to" at bounding box center [58, 121] width 82 height 19
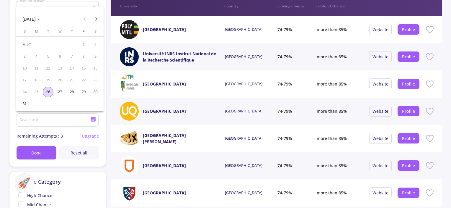
click at [48, 122] on div at bounding box center [225, 104] width 451 height 208
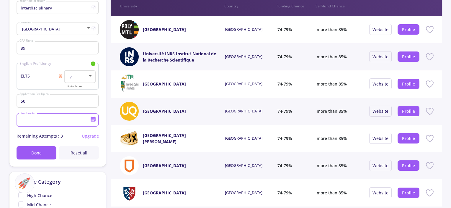
click at [48, 122] on input "Deadline to" at bounding box center [55, 119] width 73 height 5
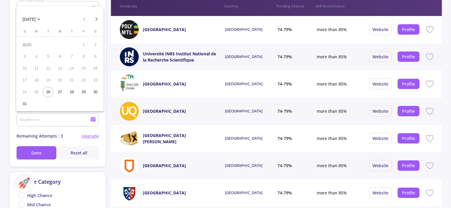
click at [25, 103] on div "31" at bounding box center [24, 103] width 11 height 11
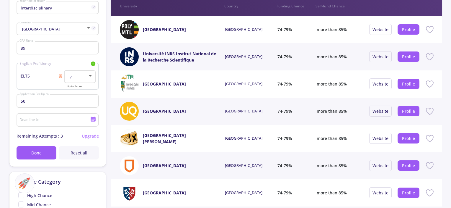
type input "[DATE]"
click at [37, 149] on button "Done" at bounding box center [37, 152] width 40 height 13
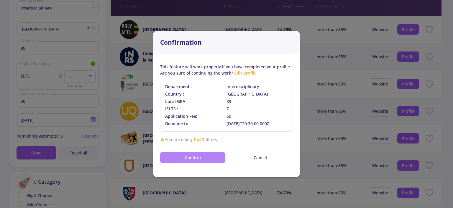
click at [214, 156] on button "Confirm" at bounding box center [192, 157] width 65 height 11
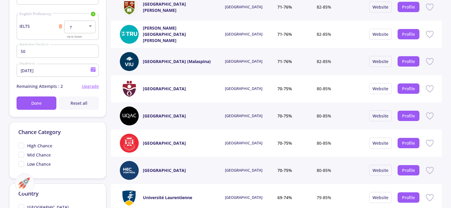
scroll to position [148, 0]
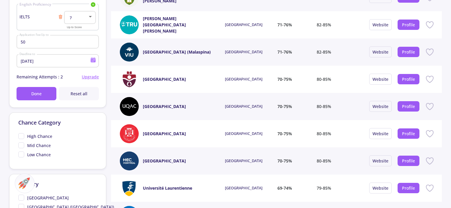
click at [22, 137] on span "High Chance" at bounding box center [35, 136] width 34 height 6
click at [22, 137] on input "High Chance" at bounding box center [20, 135] width 4 height 4
checkbox input "true"
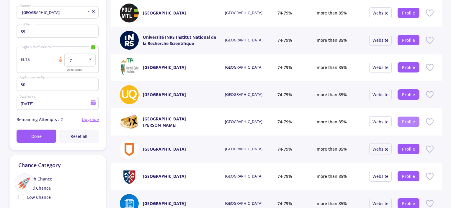
scroll to position [118, 0]
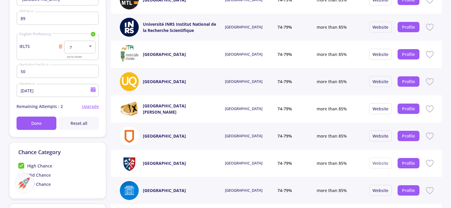
click at [381, 165] on link "Website" at bounding box center [381, 163] width 16 height 6
